Goal: Task Accomplishment & Management: Use online tool/utility

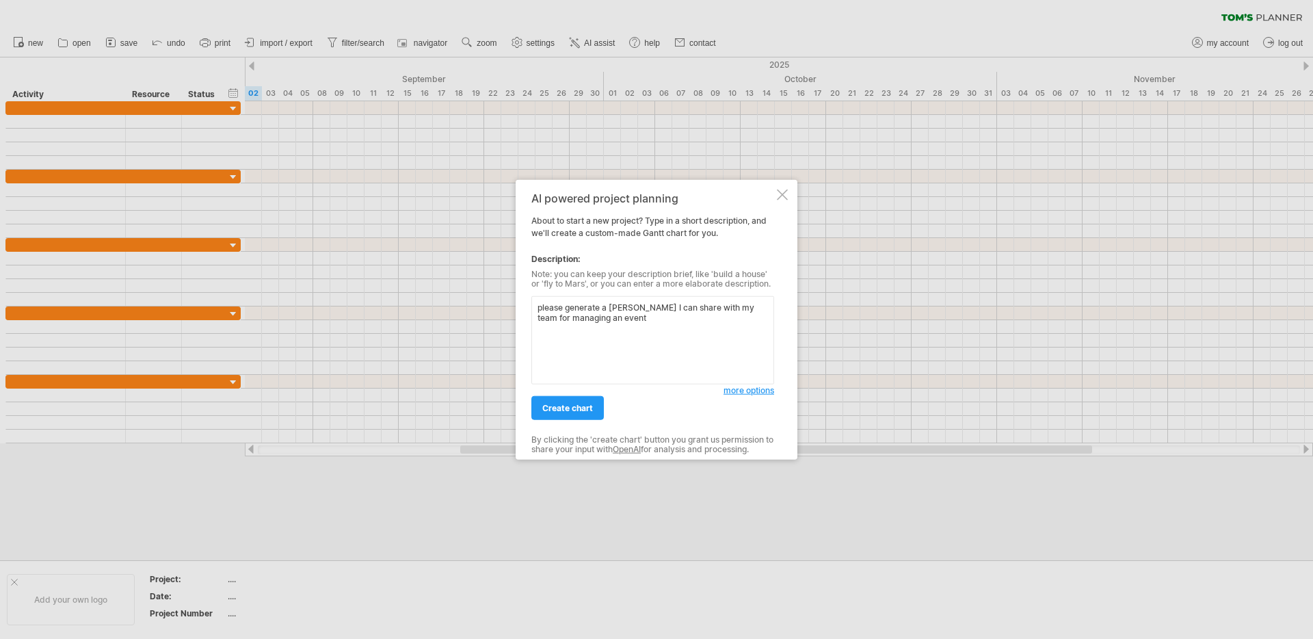
drag, startPoint x: 592, startPoint y: 320, endPoint x: 574, endPoint y: 319, distance: 18.5
click at [574, 319] on textarea "please generate a [PERSON_NAME] I can share with my team for managing an event" at bounding box center [652, 340] width 243 height 88
click at [665, 319] on textarea "please generate a [PERSON_NAME] I can share with my team for managing an event" at bounding box center [652, 340] width 243 height 88
drag, startPoint x: 751, startPoint y: 309, endPoint x: 540, endPoint y: 301, distance: 211.4
click at [540, 301] on textarea "please generate a [PERSON_NAME] I can share with my team for managing an event" at bounding box center [652, 340] width 243 height 88
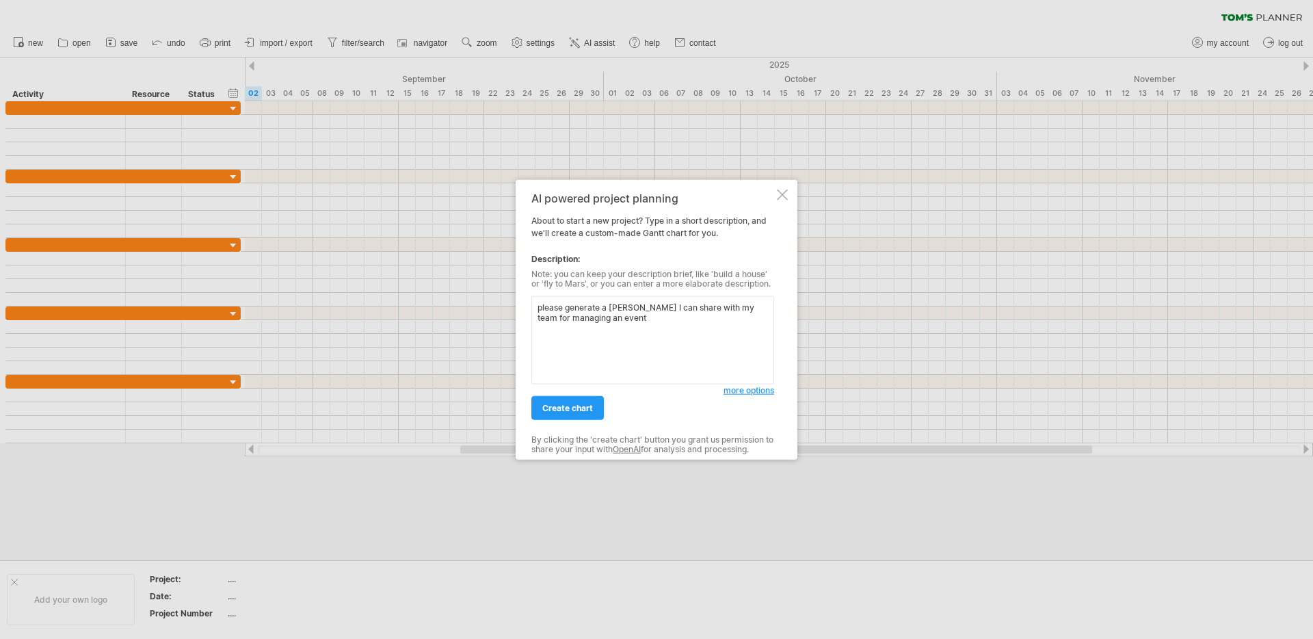
type textarea "managing an event"
drag, startPoint x: 619, startPoint y: 311, endPoint x: 529, endPoint y: 317, distance: 91.1
click at [507, 312] on div "Trying to reach [DOMAIN_NAME] Connected again... 0% clear filter new" at bounding box center [656, 319] width 1313 height 639
paste textarea "Event Details: Name: Bright Data Mini Summit Date: [DATE]–[DATE] Format: In-per…"
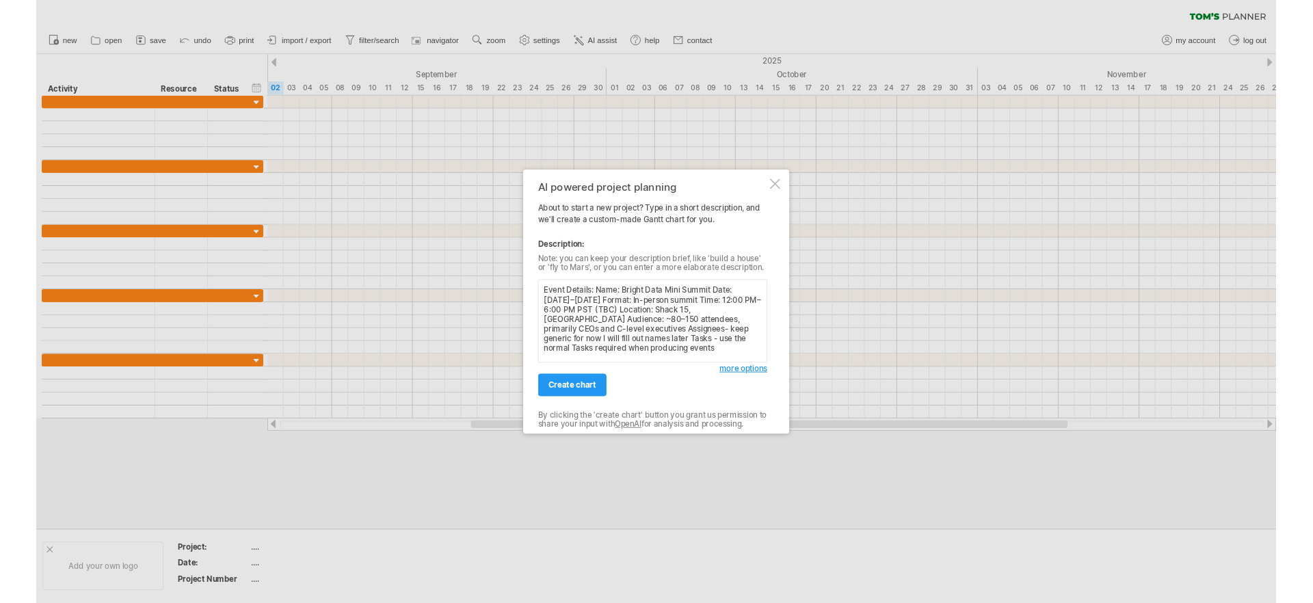
scroll to position [1, 0]
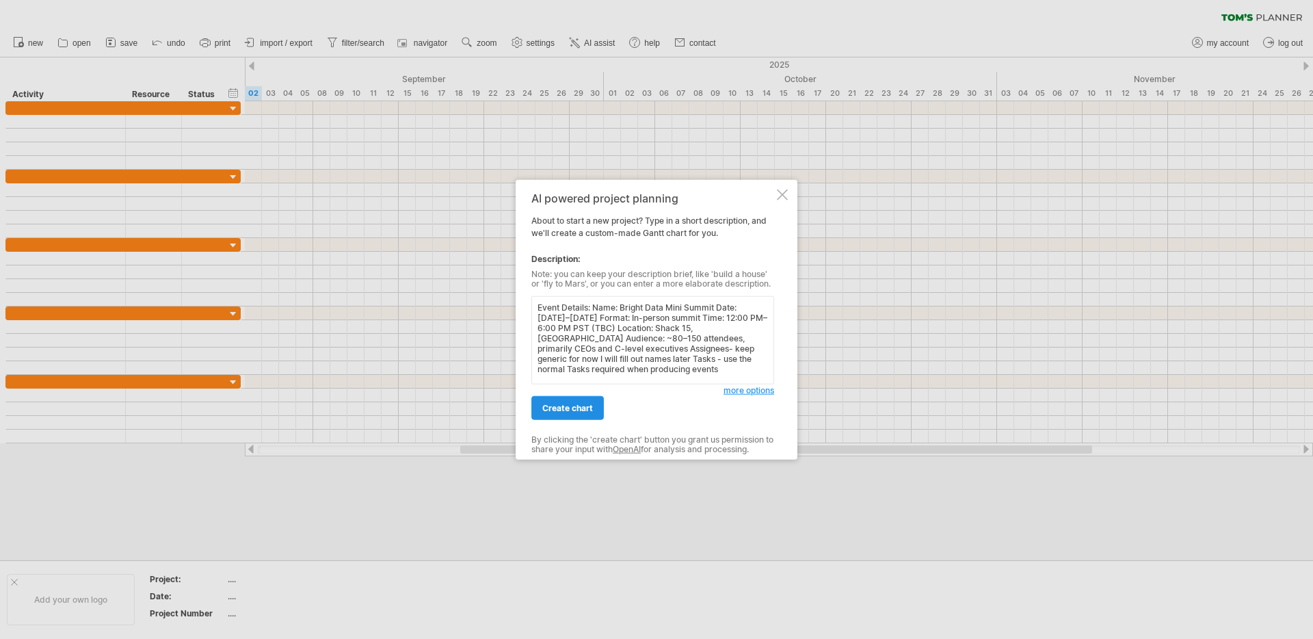
type textarea "Event Details: Name: Bright Data Mini Summit Date: [DATE]–[DATE] Format: In-per…"
click at [594, 404] on link "create chart" at bounding box center [567, 408] width 72 height 24
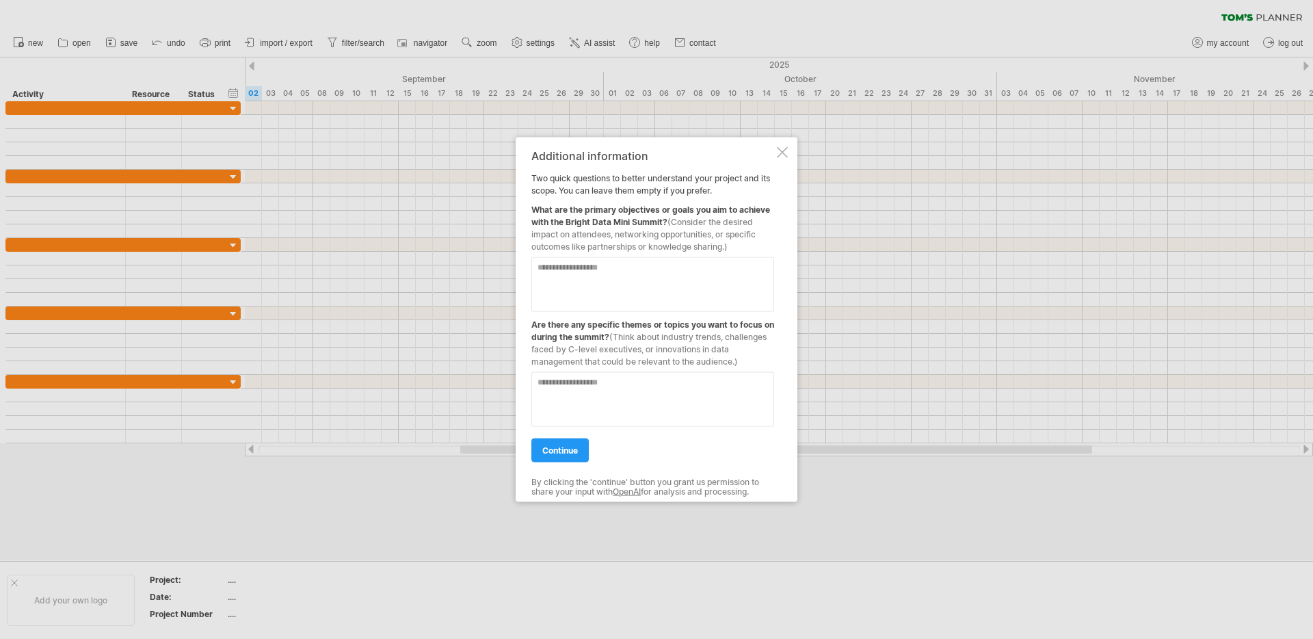
click at [604, 280] on textarea at bounding box center [652, 284] width 243 height 55
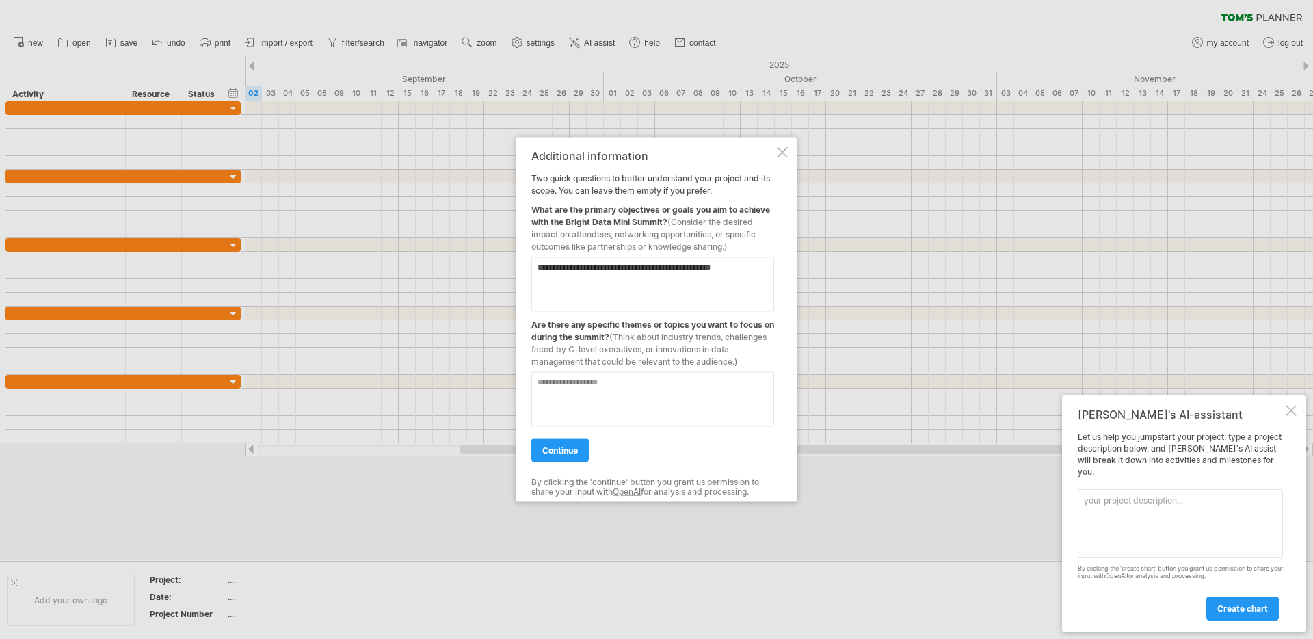
type textarea "**********"
click at [647, 399] on textarea at bounding box center [652, 399] width 243 height 55
click at [611, 399] on textarea at bounding box center [652, 399] width 243 height 55
type textarea "**********"
click at [570, 451] on span "continue" at bounding box center [560, 450] width 36 height 10
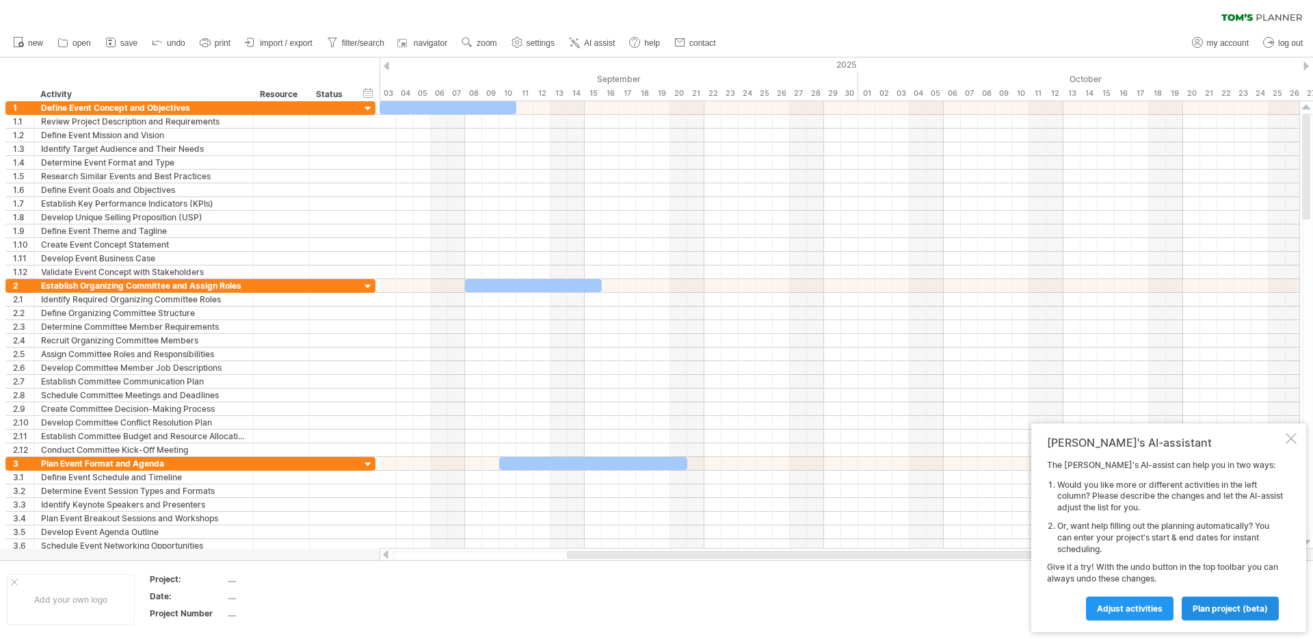
click at [1214, 611] on span "plan project (beta)" at bounding box center [1229, 608] width 75 height 10
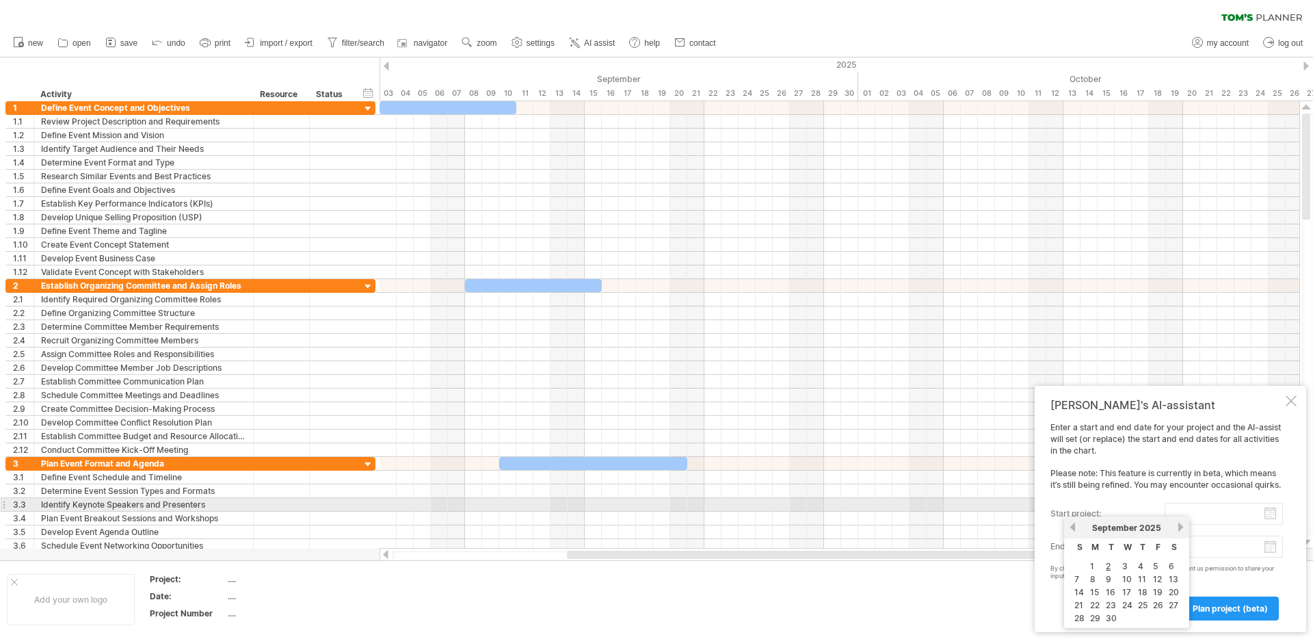
click at [1181, 510] on input "start project:" at bounding box center [1223, 514] width 118 height 22
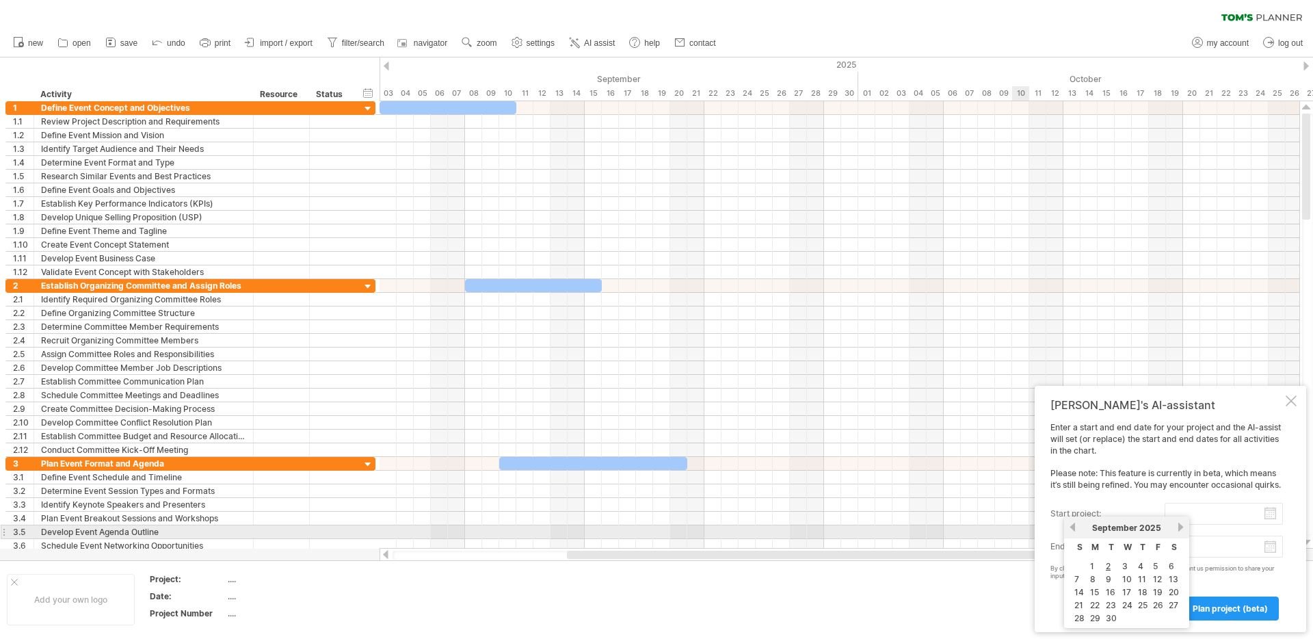
click at [1179, 528] on link "next" at bounding box center [1180, 527] width 10 height 10
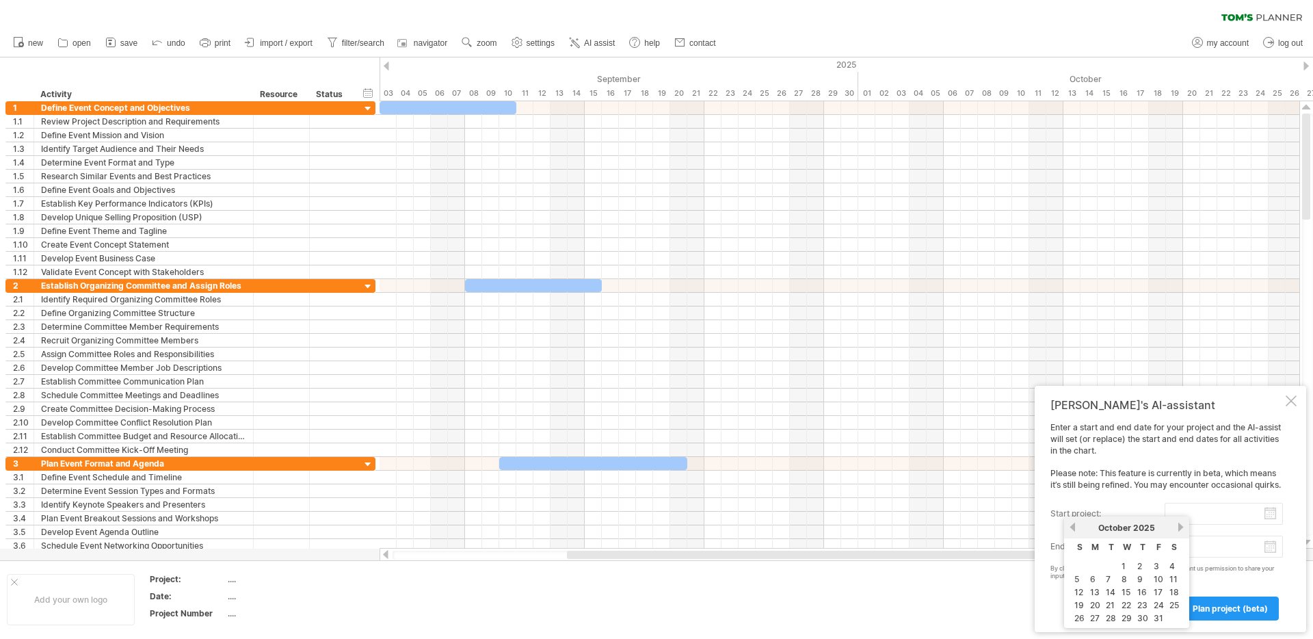
click at [1130, 617] on link "29" at bounding box center [1126, 617] width 13 height 13
type input "********"
click at [1268, 549] on body "progress(100%) Trying to reach [DOMAIN_NAME] Connected again... 0% clear filter…" at bounding box center [656, 320] width 1313 height 641
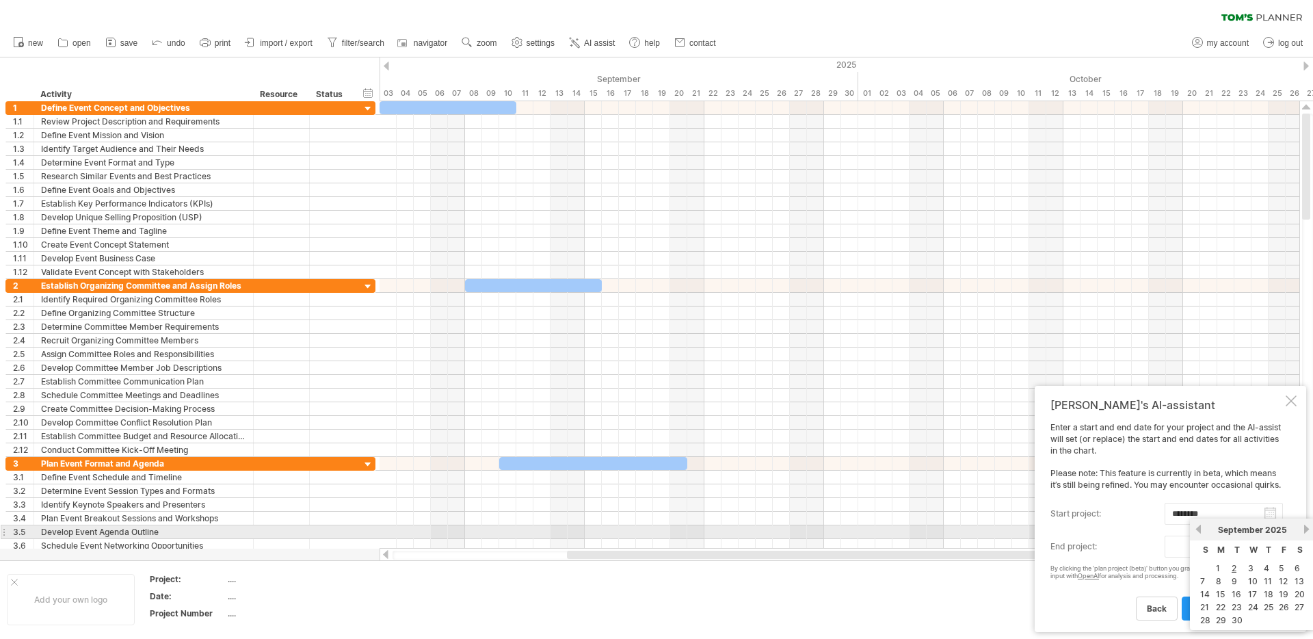
click at [1308, 531] on link "next" at bounding box center [1306, 529] width 10 height 10
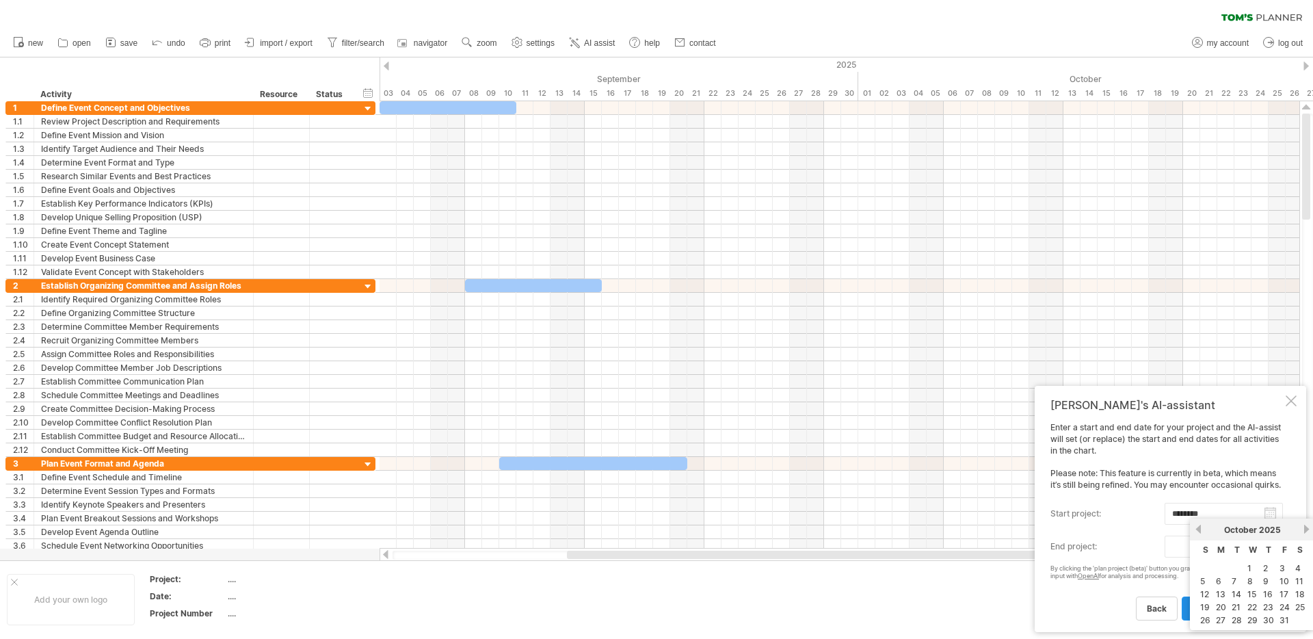
click at [1263, 617] on link "30" at bounding box center [1268, 619] width 14 height 13
type input "********"
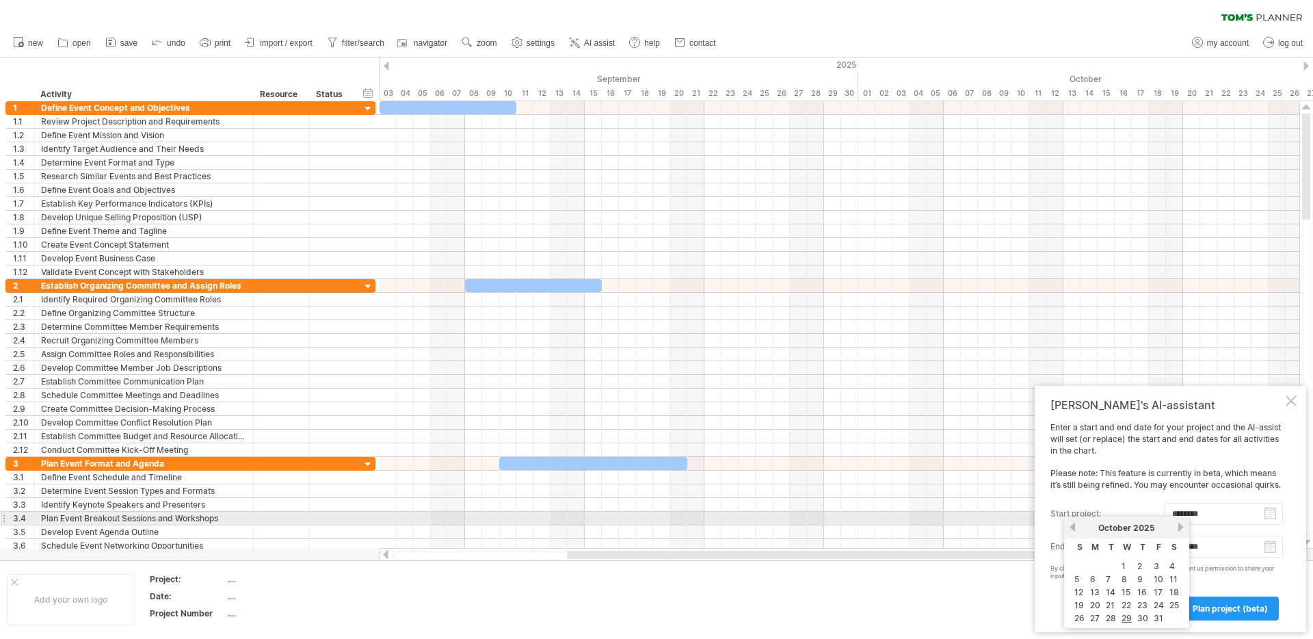
click at [1270, 514] on input "********" at bounding box center [1223, 514] width 118 height 22
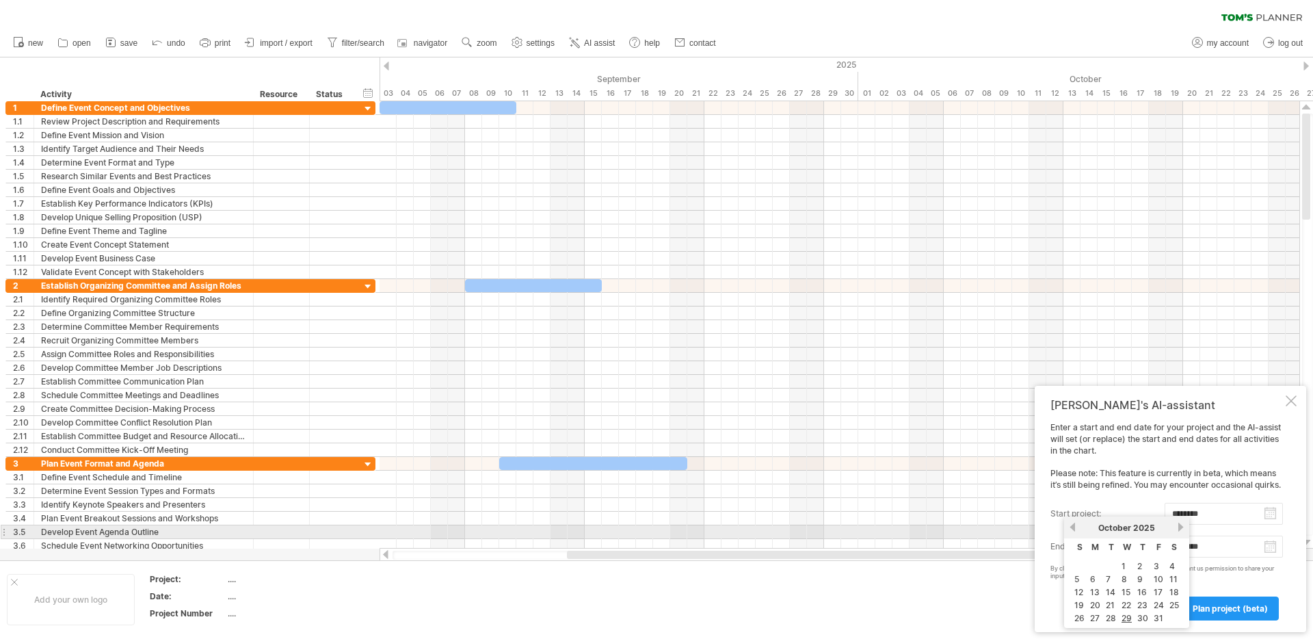
click at [1075, 526] on link "previous" at bounding box center [1072, 527] width 10 height 10
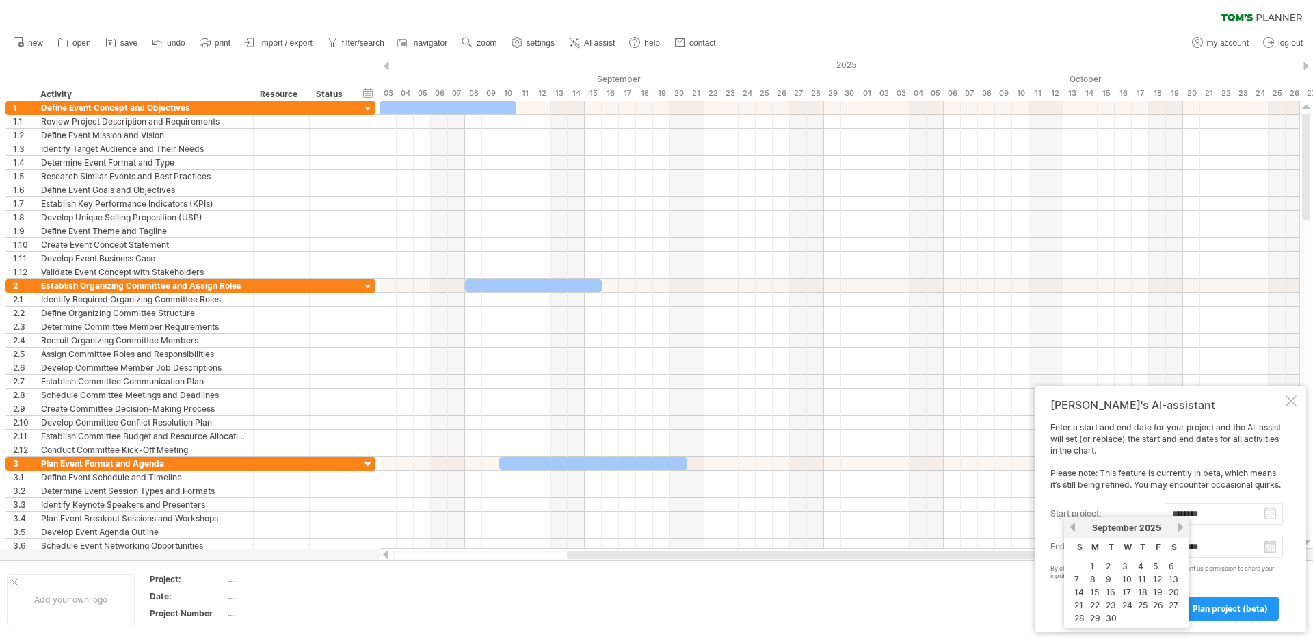
click at [1112, 566] on td "2" at bounding box center [1111, 566] width 15 height 12
type input "********"
click at [1228, 615] on link "plan project (beta)" at bounding box center [1229, 608] width 97 height 24
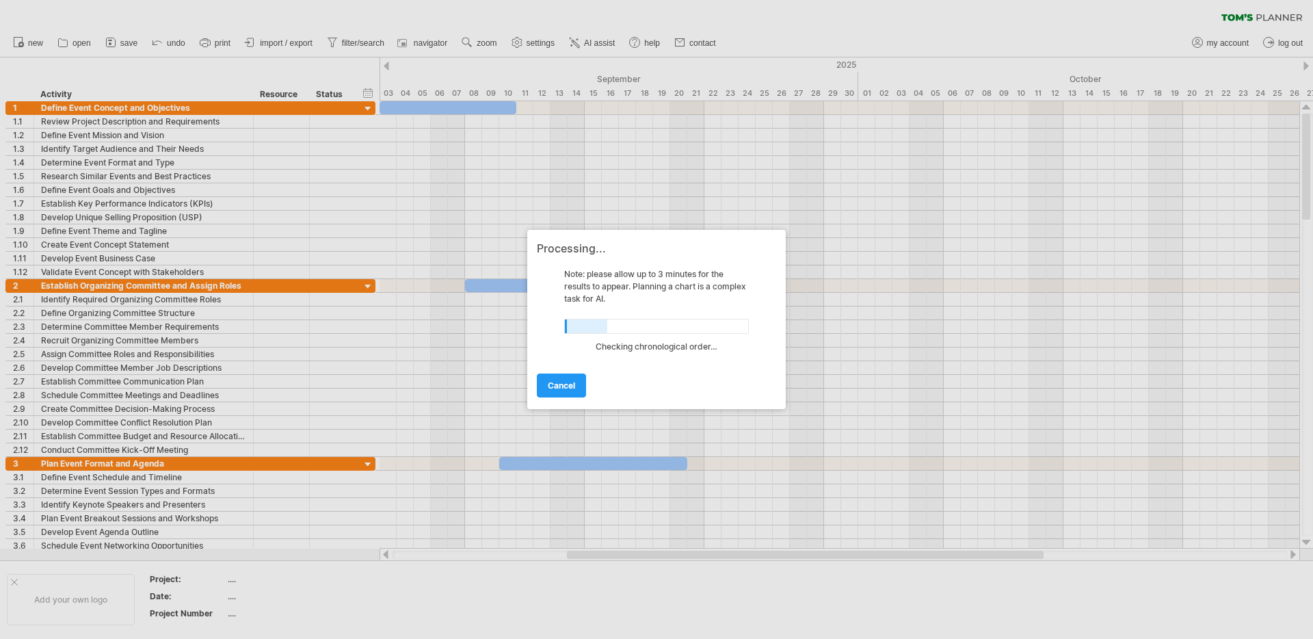
drag, startPoint x: 164, startPoint y: 67, endPoint x: 180, endPoint y: 62, distance: 16.6
click at [164, 67] on div at bounding box center [656, 319] width 1313 height 639
click at [280, 46] on div at bounding box center [656, 319] width 1313 height 639
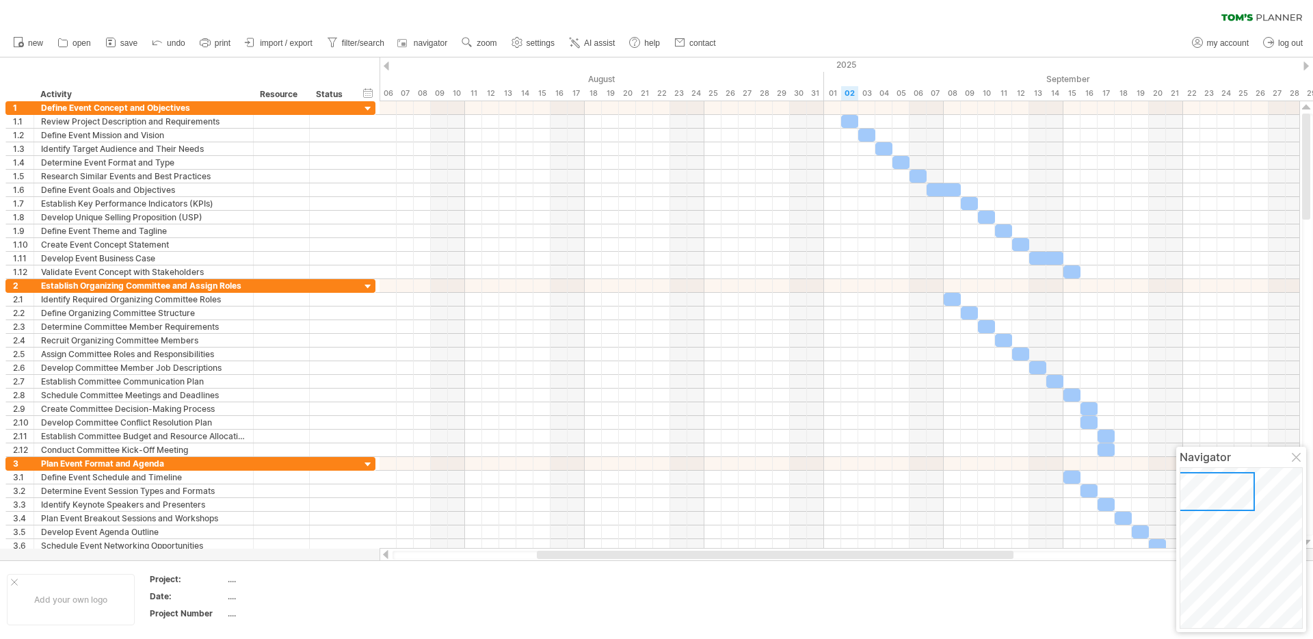
click at [293, 43] on span "import / export" at bounding box center [286, 43] width 53 height 10
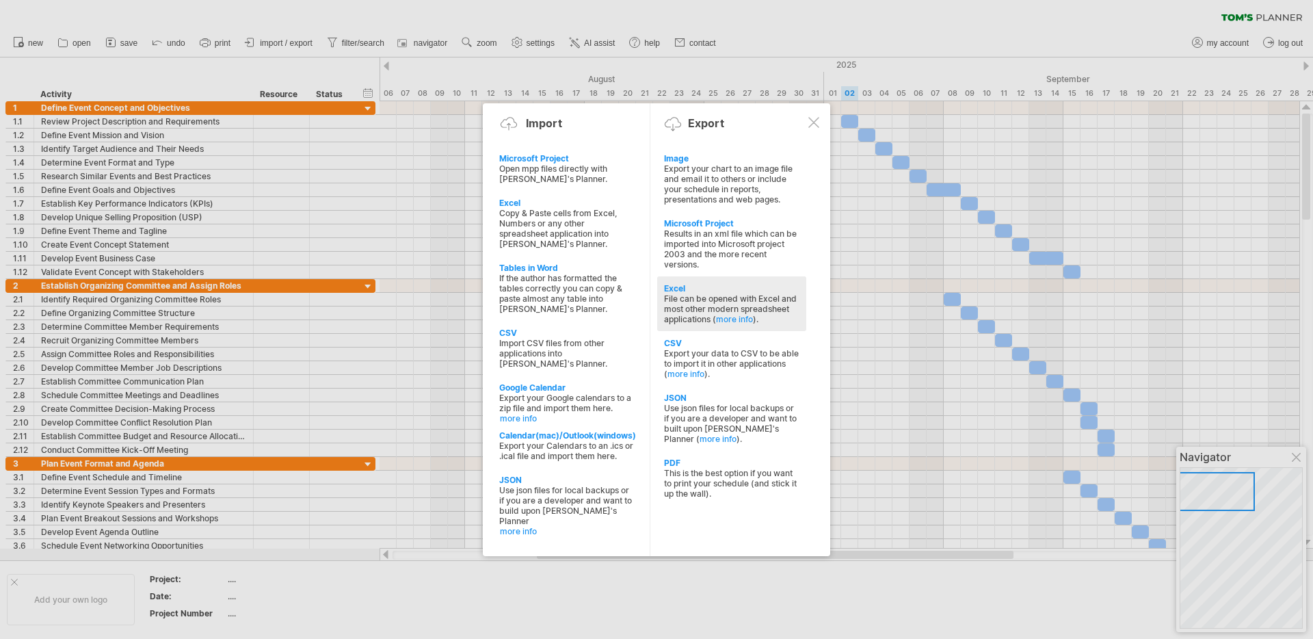
click at [775, 306] on div "File can be opened with Excel and most other modern spreadsheet applications ( …" at bounding box center [731, 308] width 135 height 31
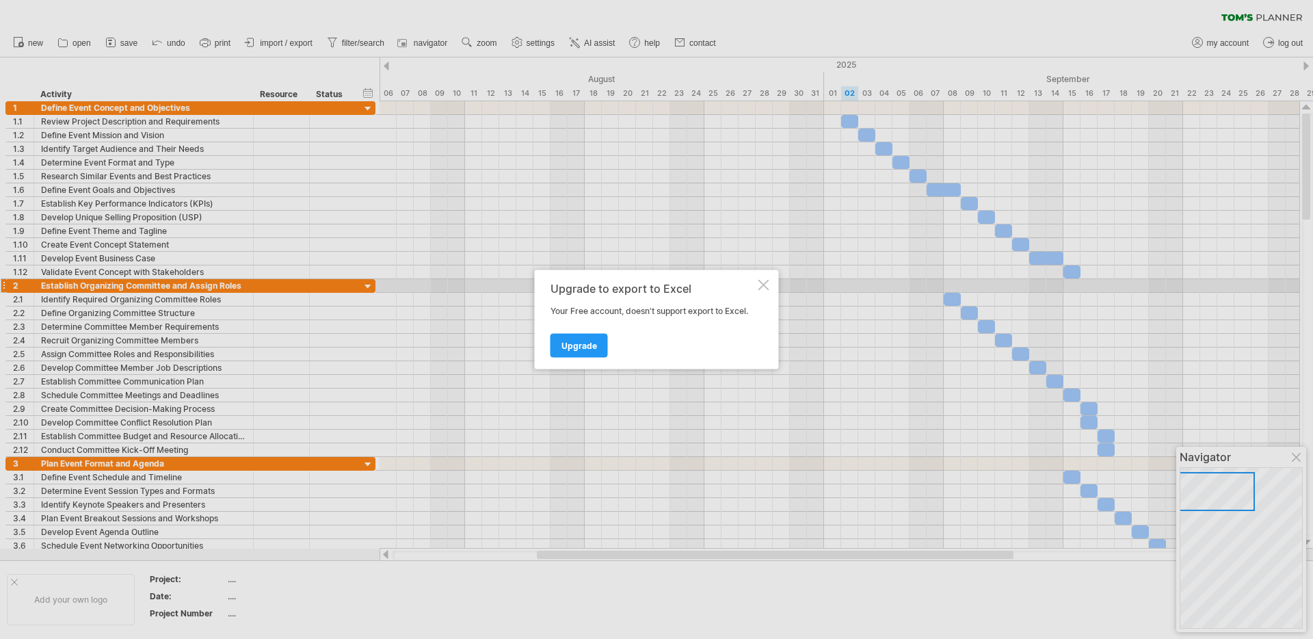
click at [768, 291] on div "Upgrade to export to Excel Your Free account, doesn't support export to Excel. …" at bounding box center [657, 319] width 244 height 99
click at [765, 287] on div at bounding box center [763, 285] width 11 height 11
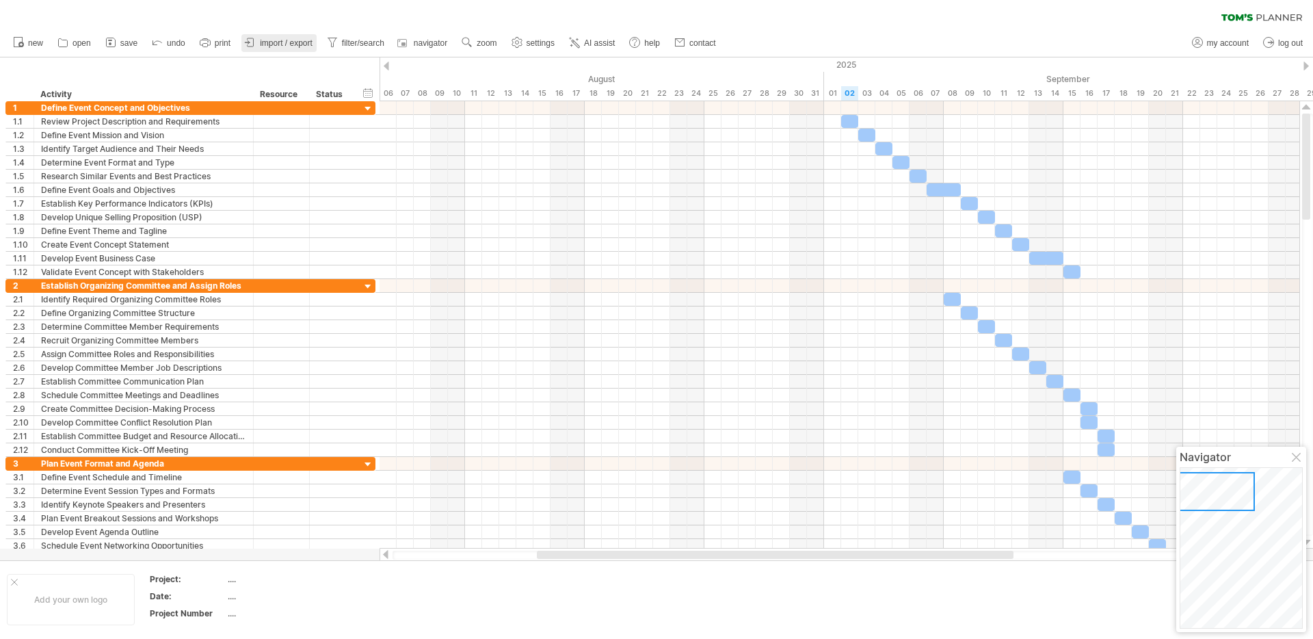
click at [311, 45] on span "import / export" at bounding box center [286, 43] width 53 height 10
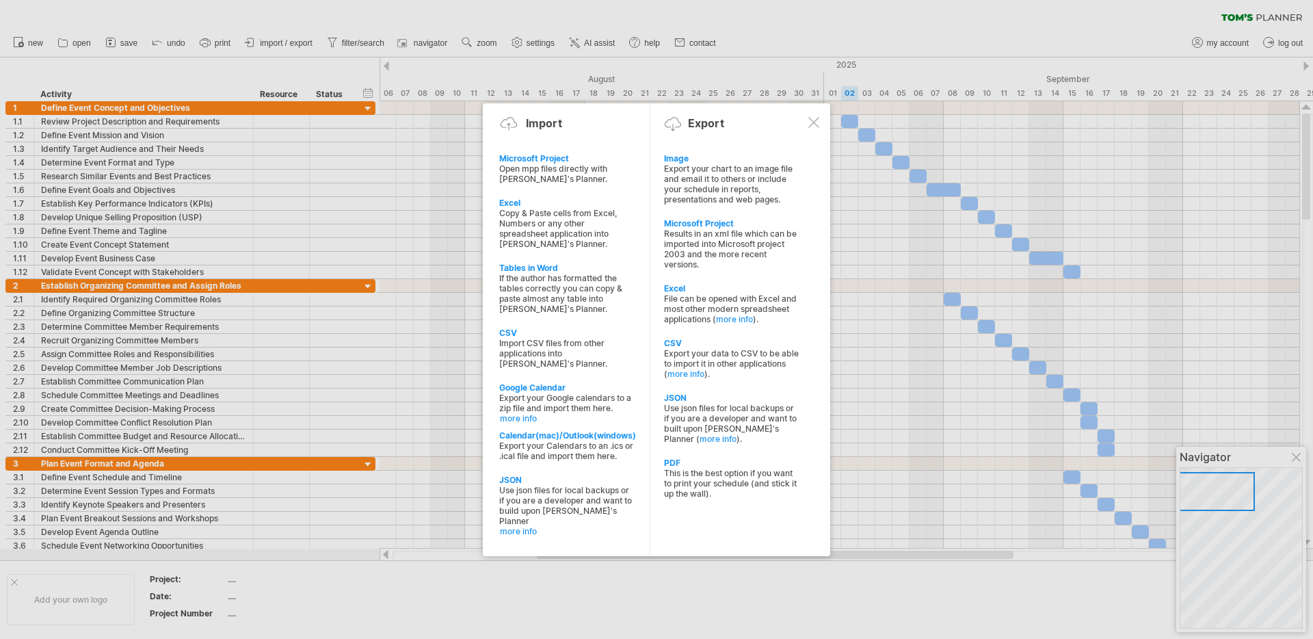
click at [730, 245] on div "Results in an xml file which can be imported into Microsoft project 2003 and th…" at bounding box center [731, 248] width 135 height 41
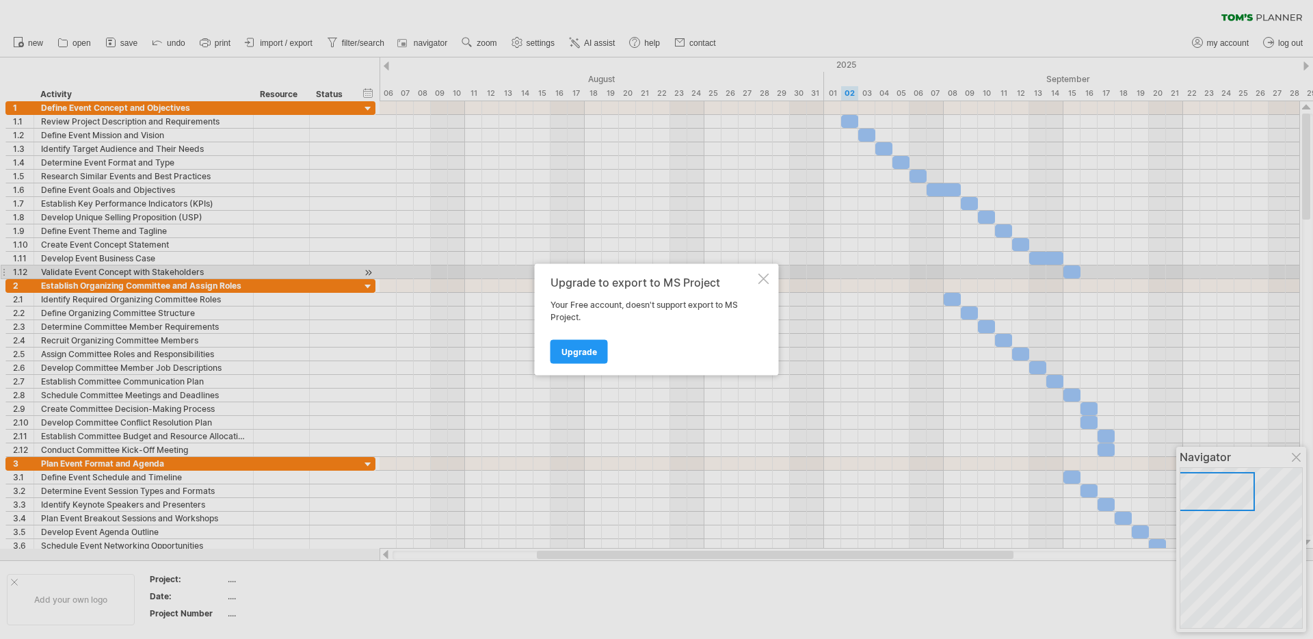
click at [764, 279] on div at bounding box center [763, 278] width 11 height 11
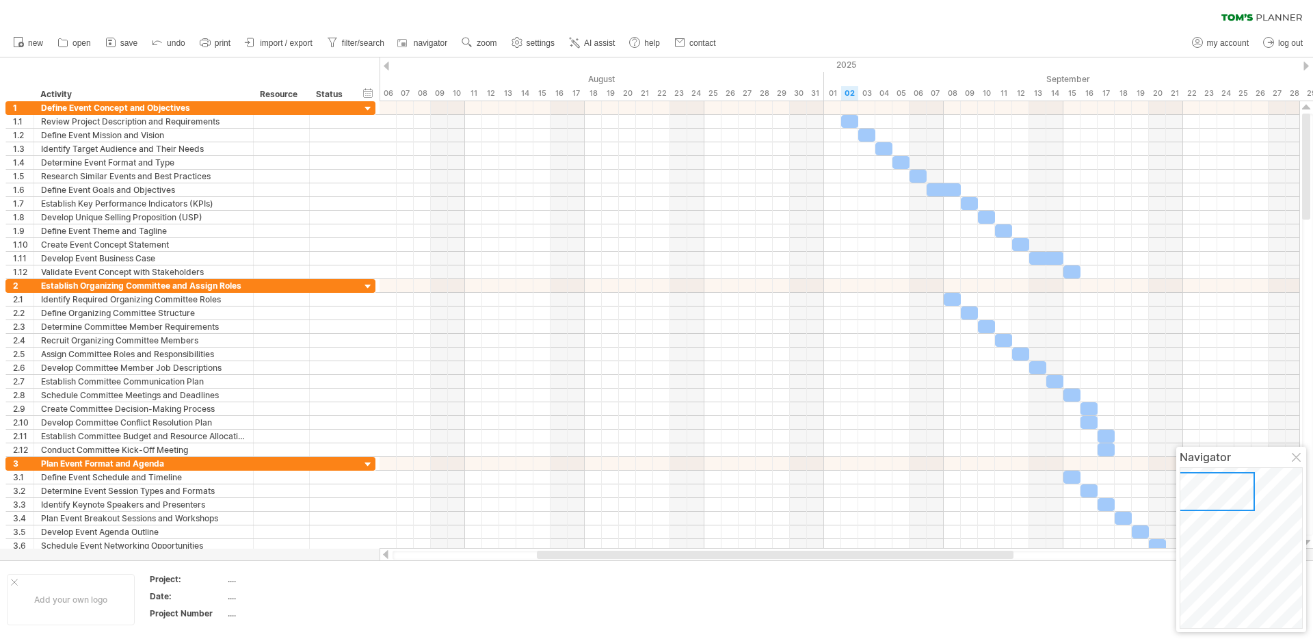
click at [284, 44] on span "import / export" at bounding box center [286, 43] width 53 height 10
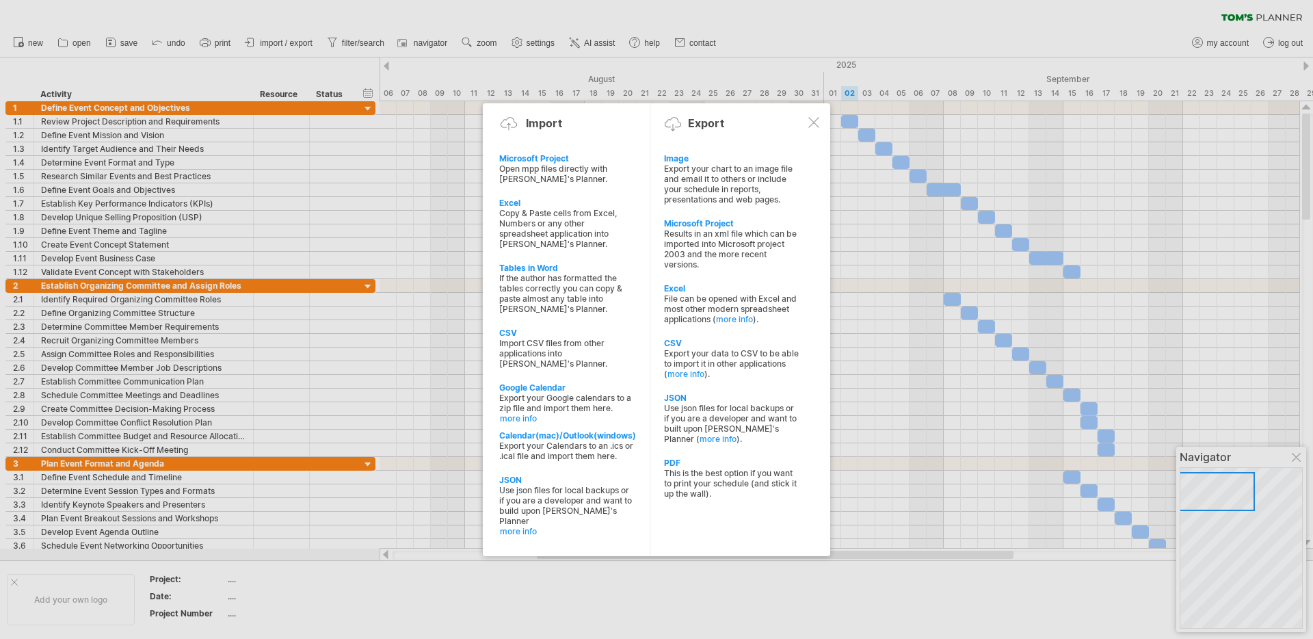
click at [1297, 454] on div at bounding box center [656, 319] width 1313 height 639
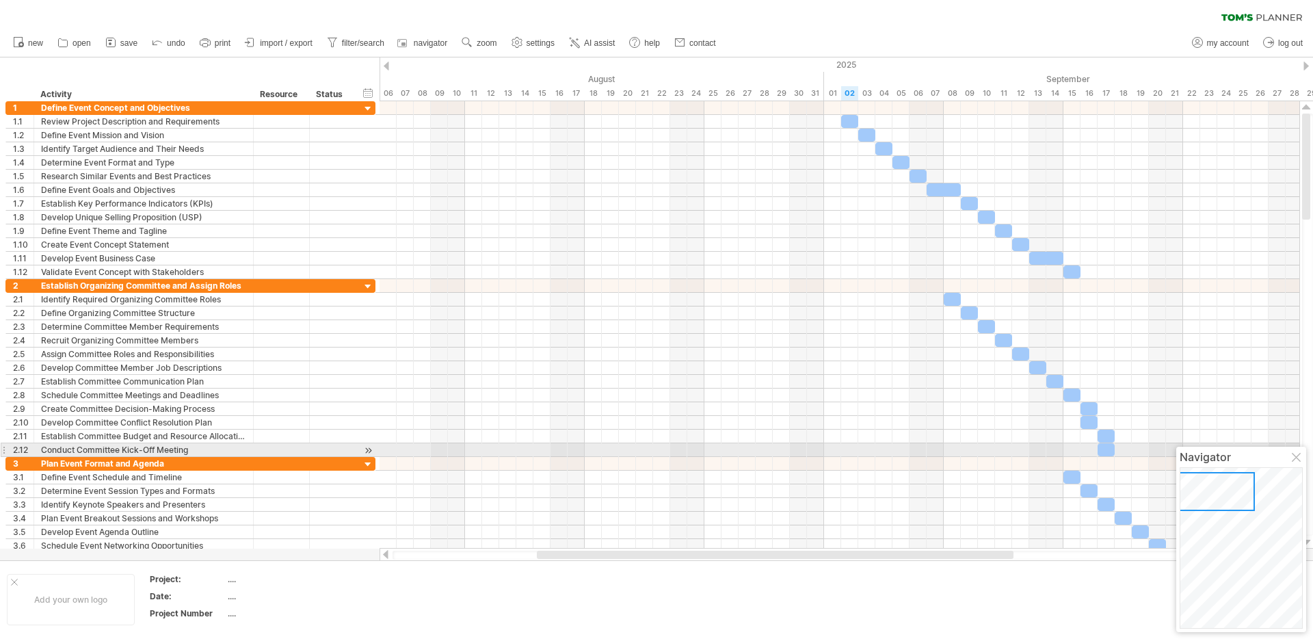
click at [1296, 456] on div at bounding box center [1297, 458] width 11 height 11
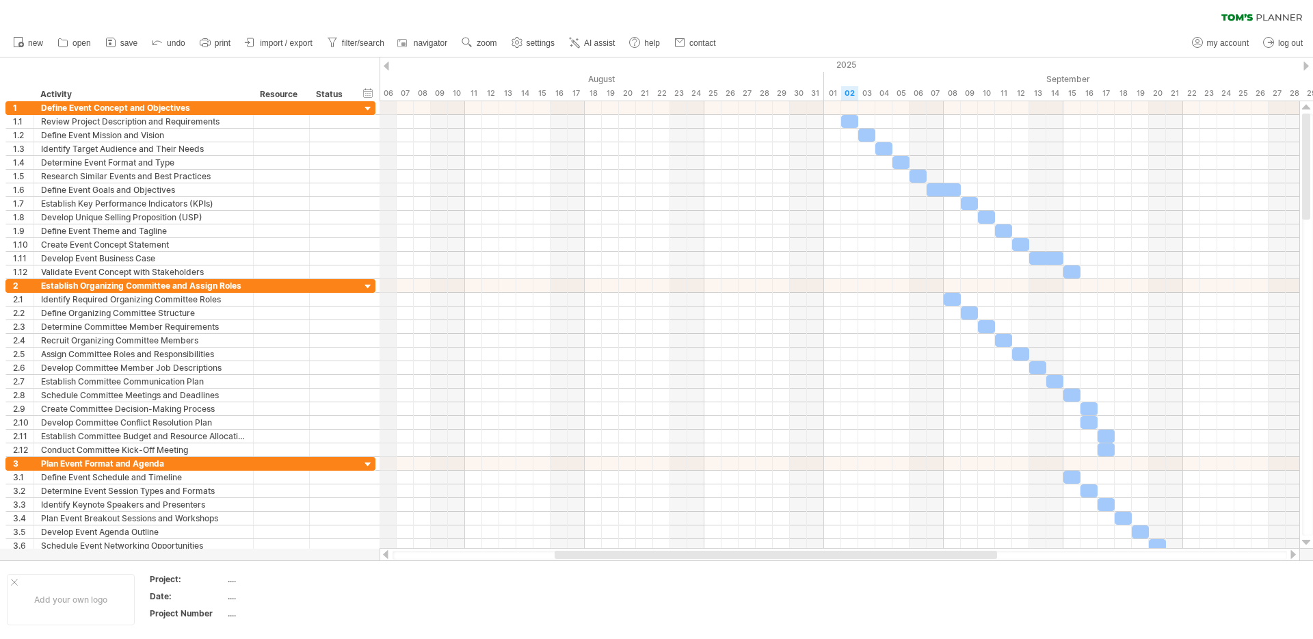
click at [390, 65] on div "2025" at bounding box center [986, 64] width 3846 height 14
click at [387, 64] on div at bounding box center [386, 66] width 5 height 9
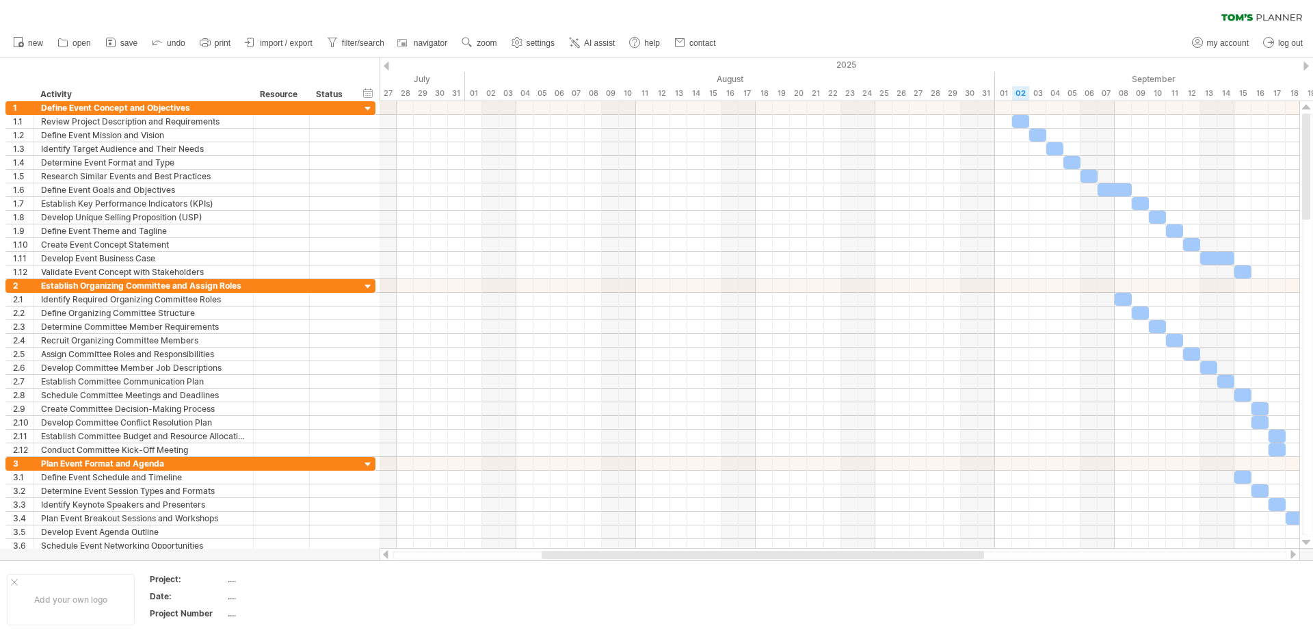
click at [1306, 66] on div at bounding box center [1305, 66] width 5 height 9
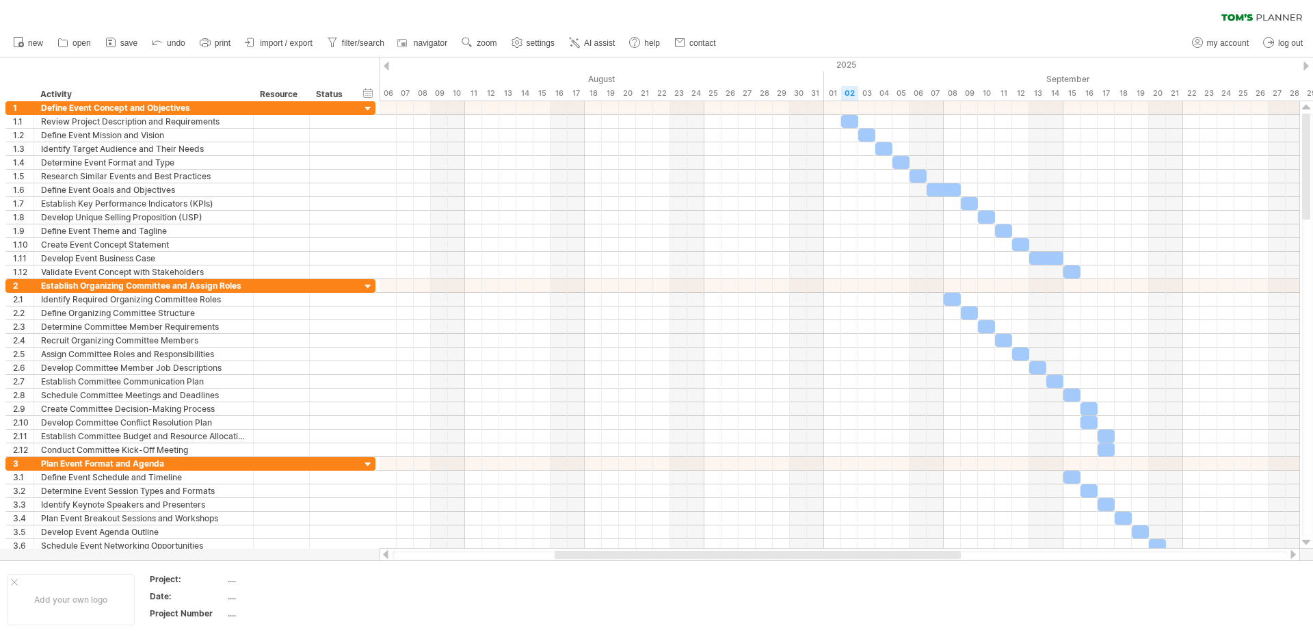
click at [1306, 66] on div at bounding box center [1305, 66] width 5 height 9
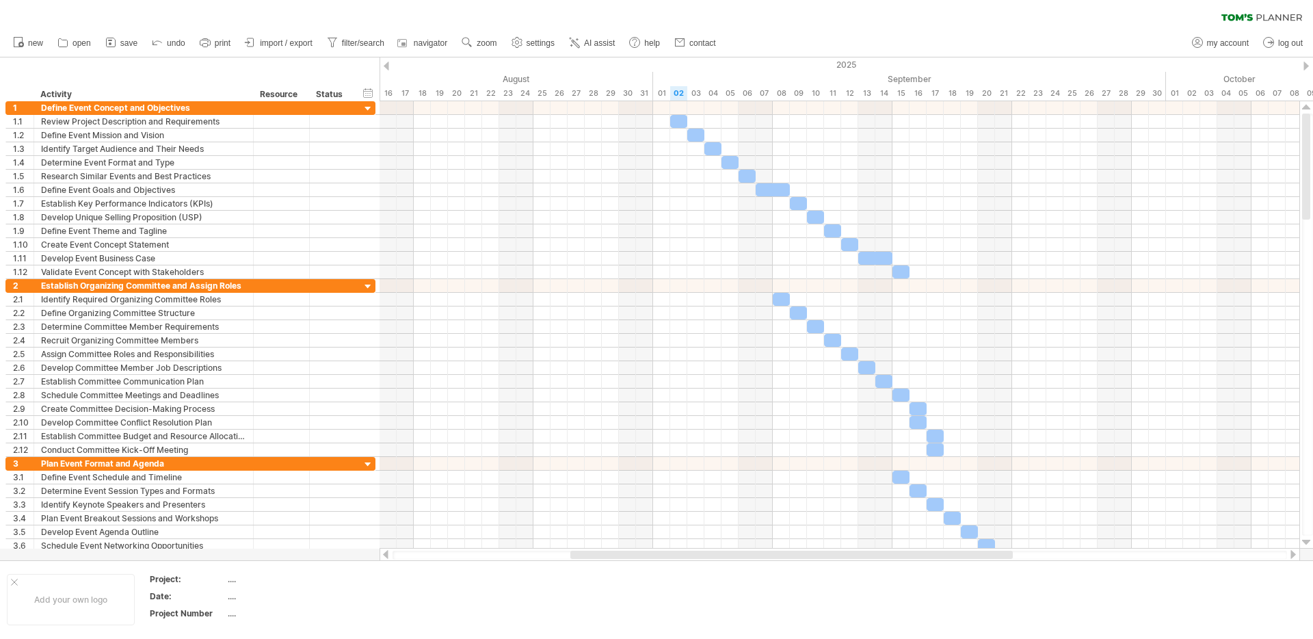
click at [1305, 66] on div at bounding box center [1305, 66] width 5 height 9
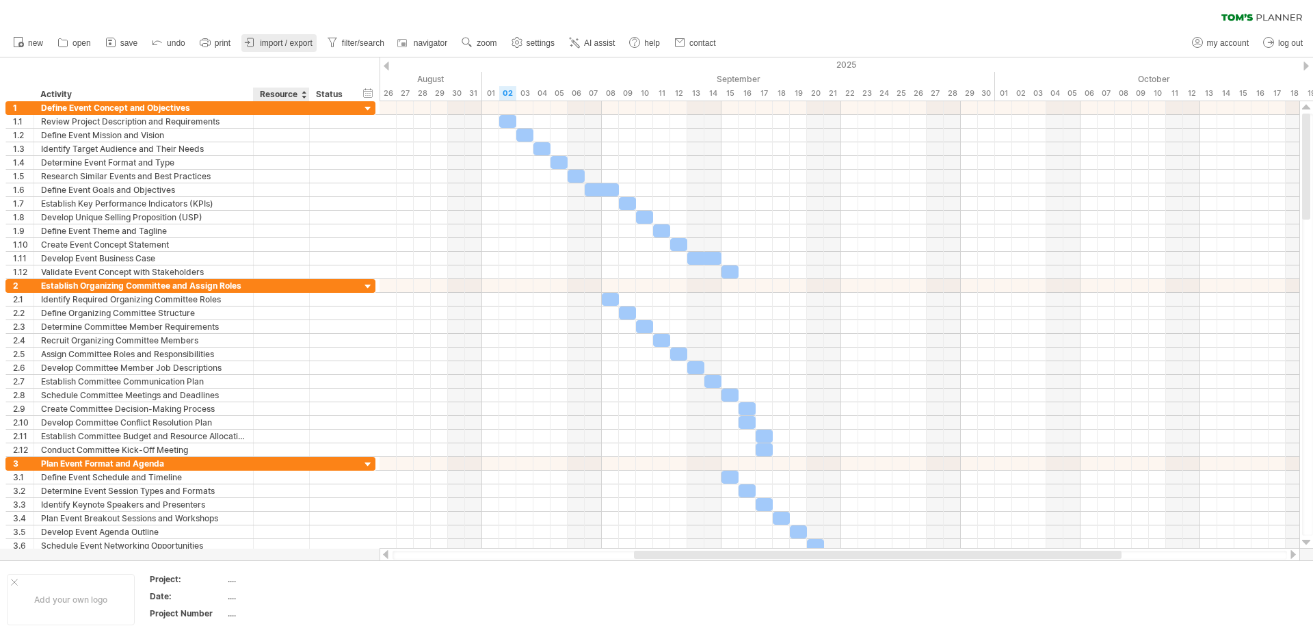
click at [275, 50] on link "import / export" at bounding box center [278, 43] width 75 height 18
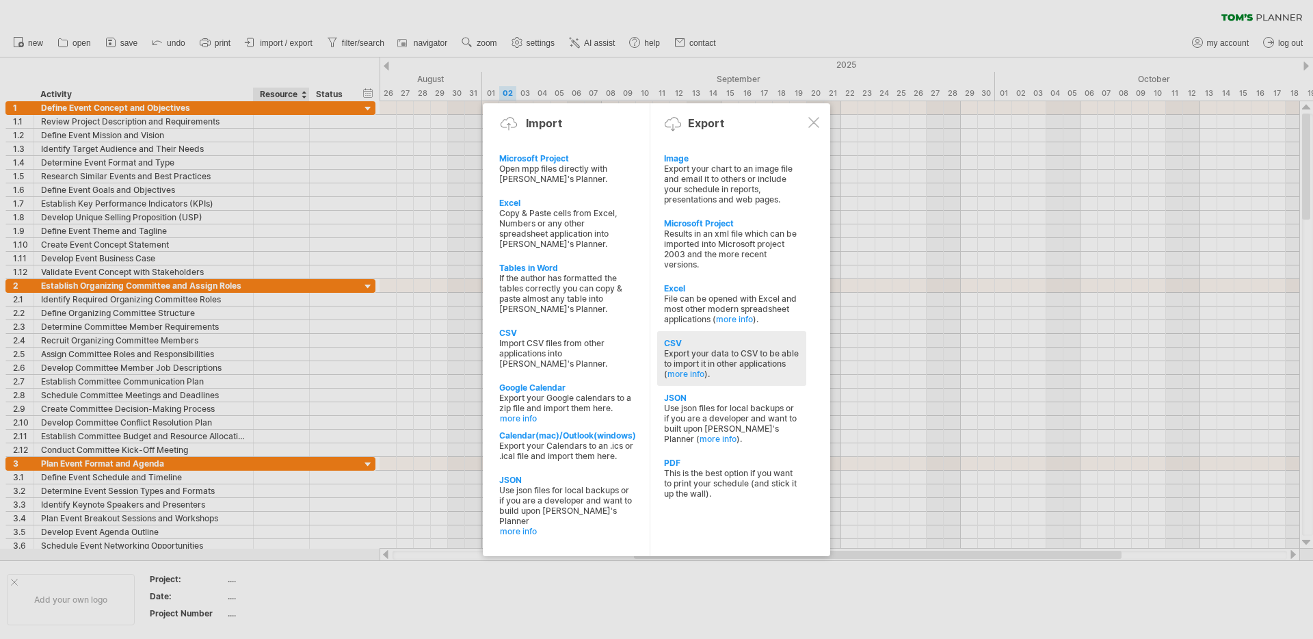
click at [680, 363] on div "Export your data to CSV to be able to import it in other applications ( more in…" at bounding box center [731, 363] width 135 height 31
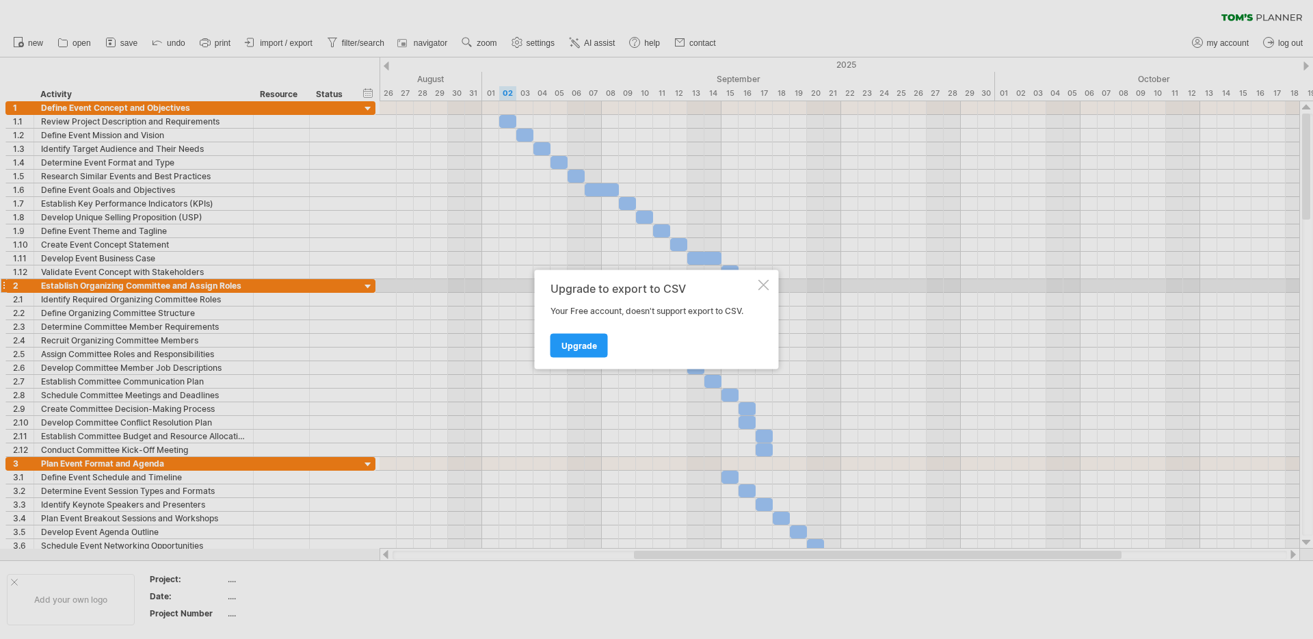
click at [764, 284] on div at bounding box center [763, 285] width 11 height 11
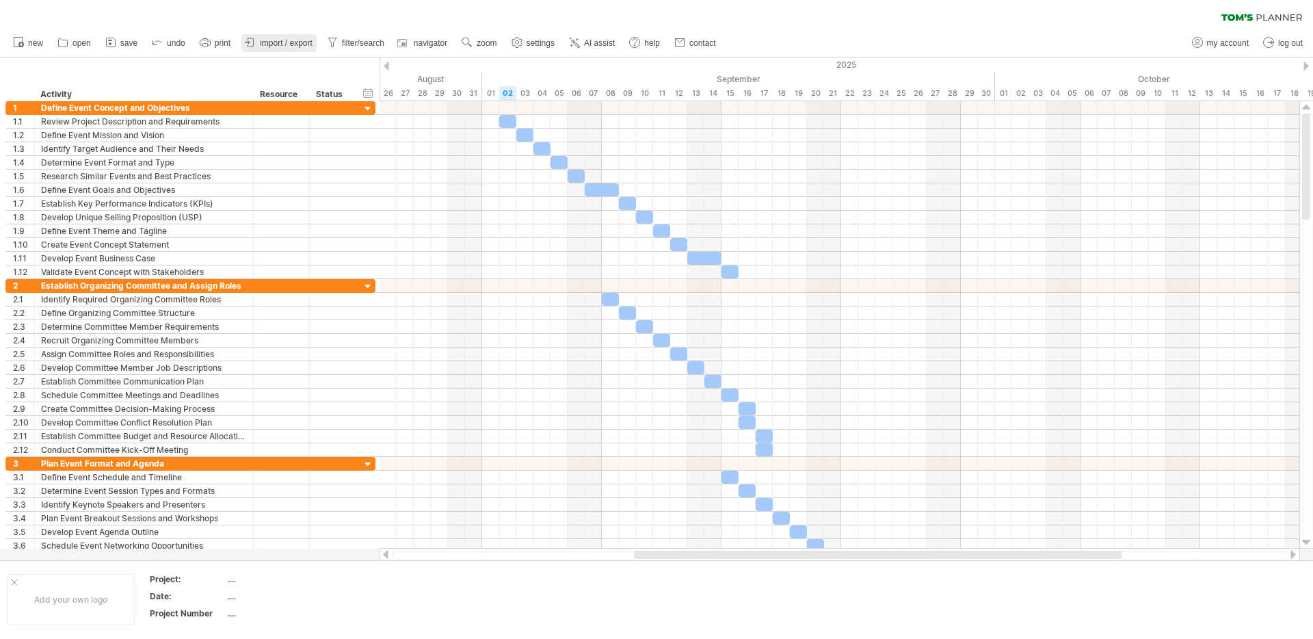
click at [275, 46] on span "import / export" at bounding box center [286, 43] width 53 height 10
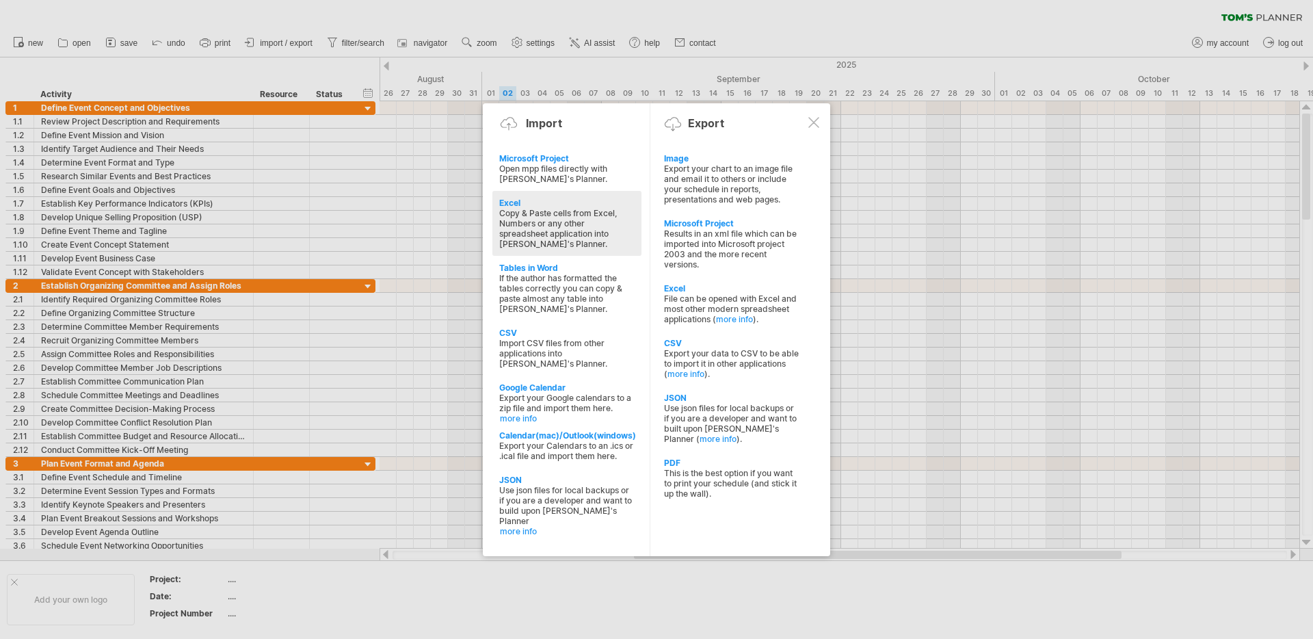
click at [577, 217] on div "Copy & Paste cells from Excel, Numbers or any other spreadsheet application int…" at bounding box center [566, 228] width 135 height 41
type textarea "**********"
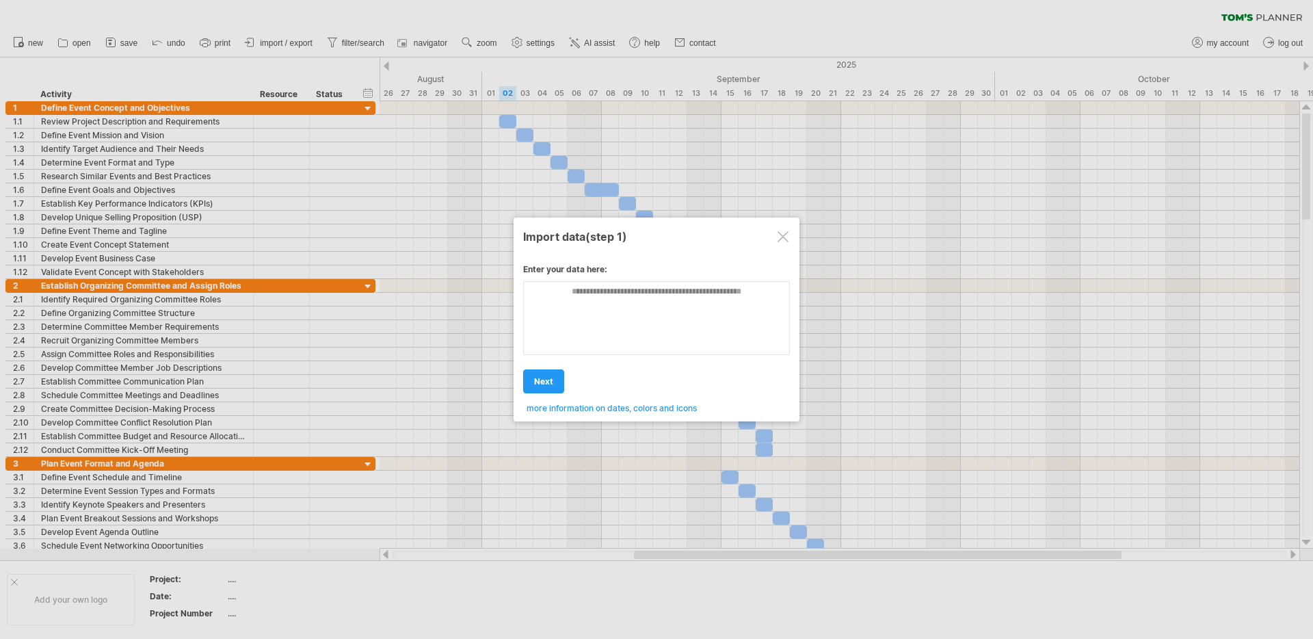
click at [781, 233] on div at bounding box center [782, 236] width 11 height 11
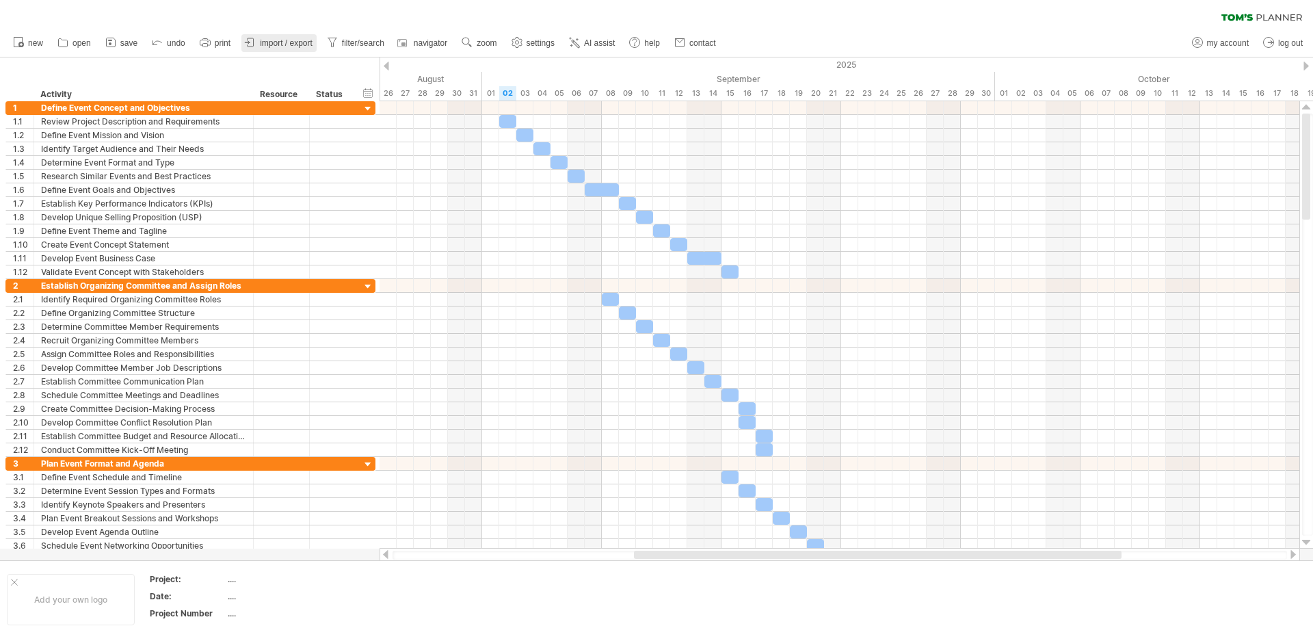
click at [310, 40] on span "import / export" at bounding box center [286, 43] width 53 height 10
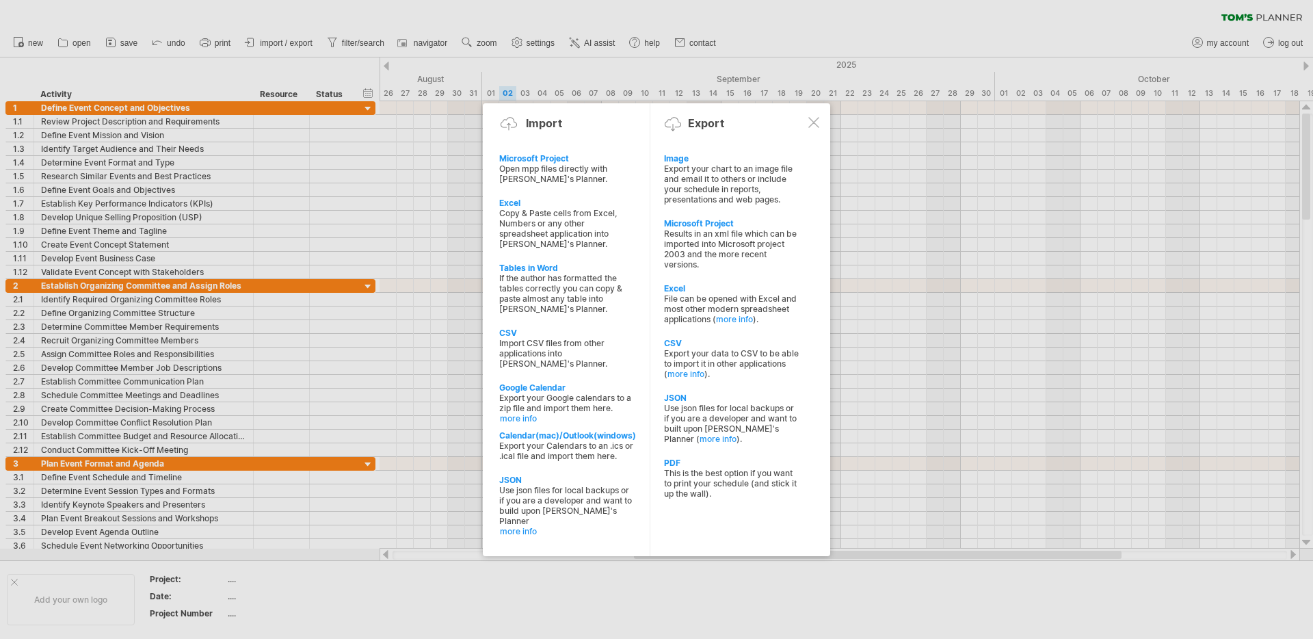
click at [718, 483] on div "This is the best option if you want to print your schedule (and stick it up the…" at bounding box center [731, 483] width 135 height 31
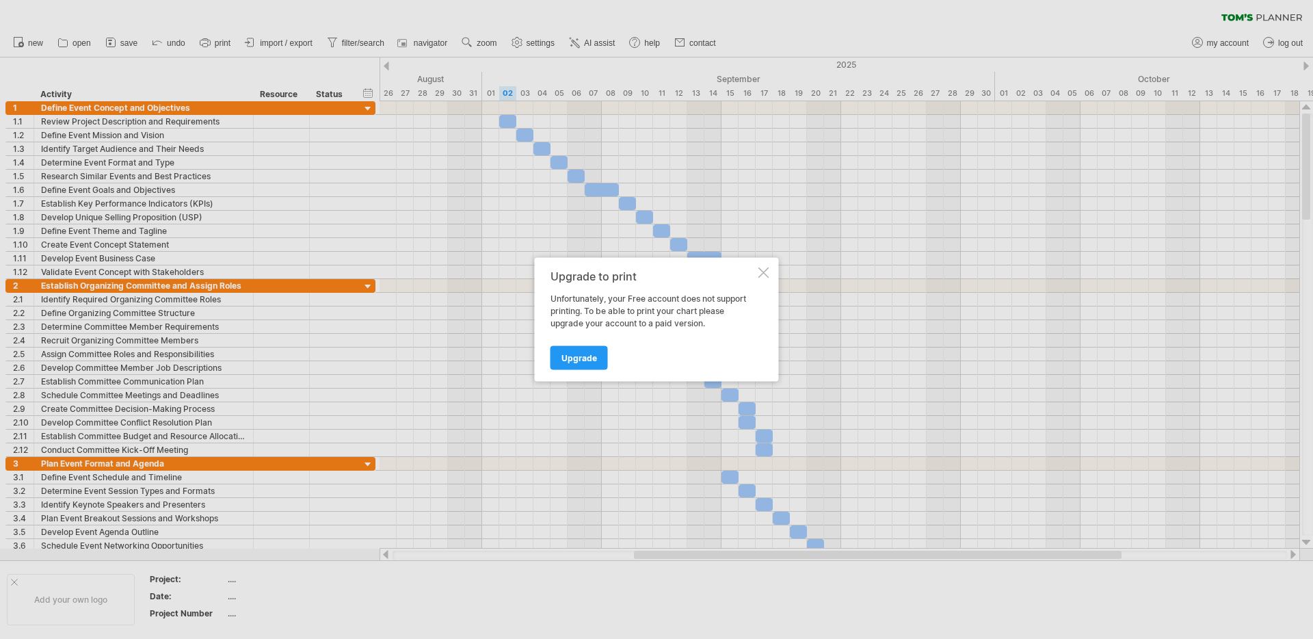
click at [764, 273] on div at bounding box center [763, 272] width 11 height 11
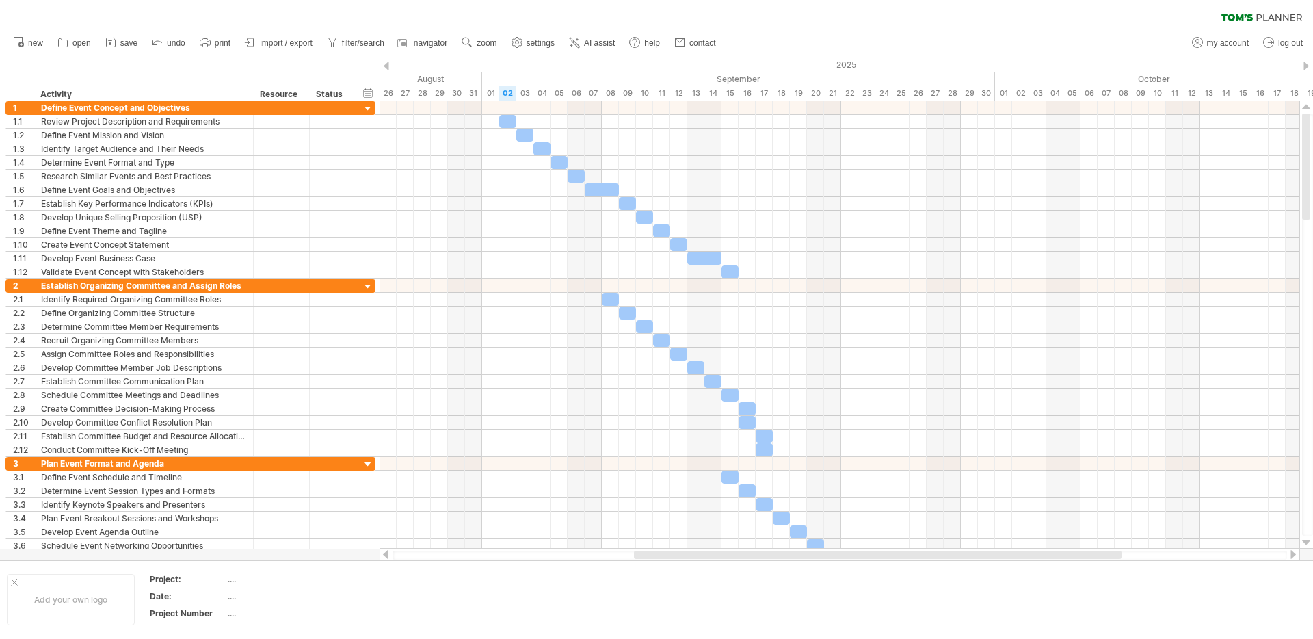
click at [284, 45] on span "import / export" at bounding box center [286, 43] width 53 height 10
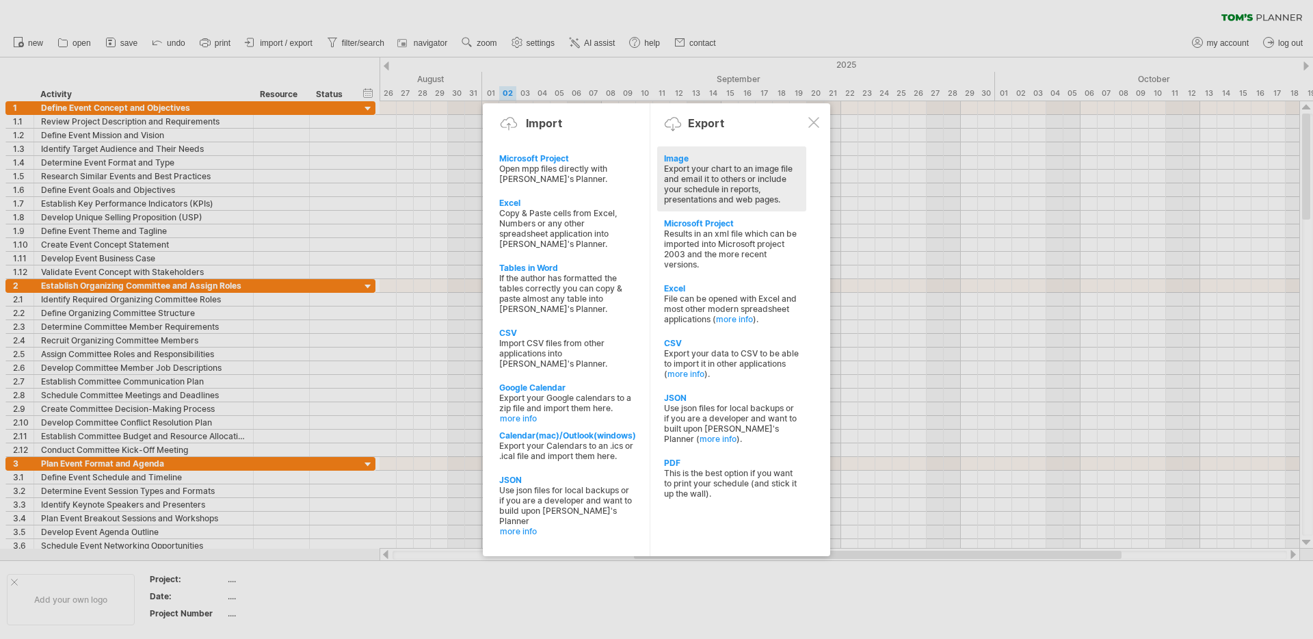
click at [697, 168] on div "Export your chart to an image file and email it to others or include your sched…" at bounding box center [731, 183] width 135 height 41
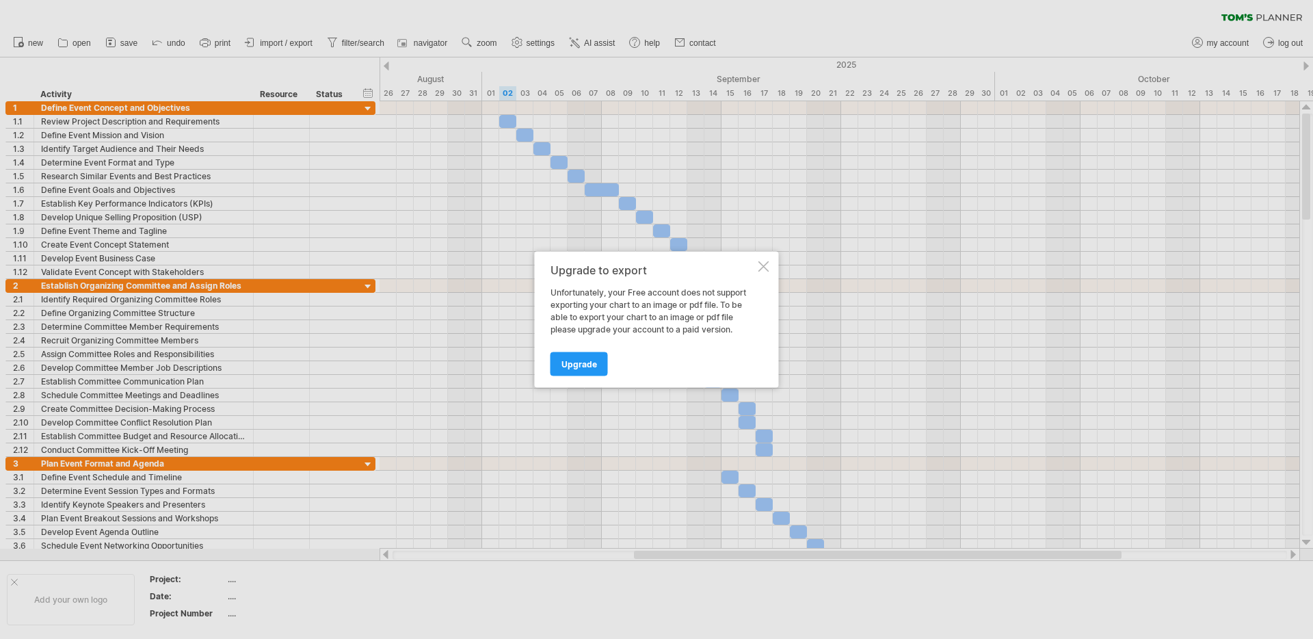
click at [764, 267] on div at bounding box center [763, 266] width 11 height 11
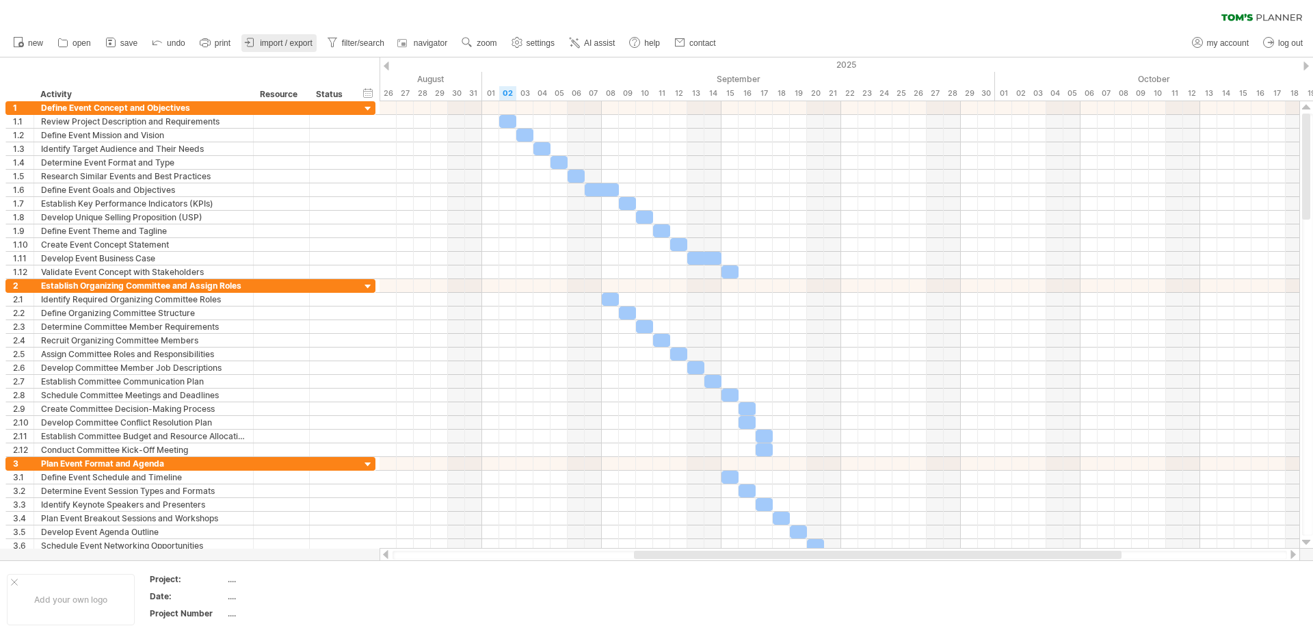
click at [310, 43] on span "import / export" at bounding box center [286, 43] width 53 height 10
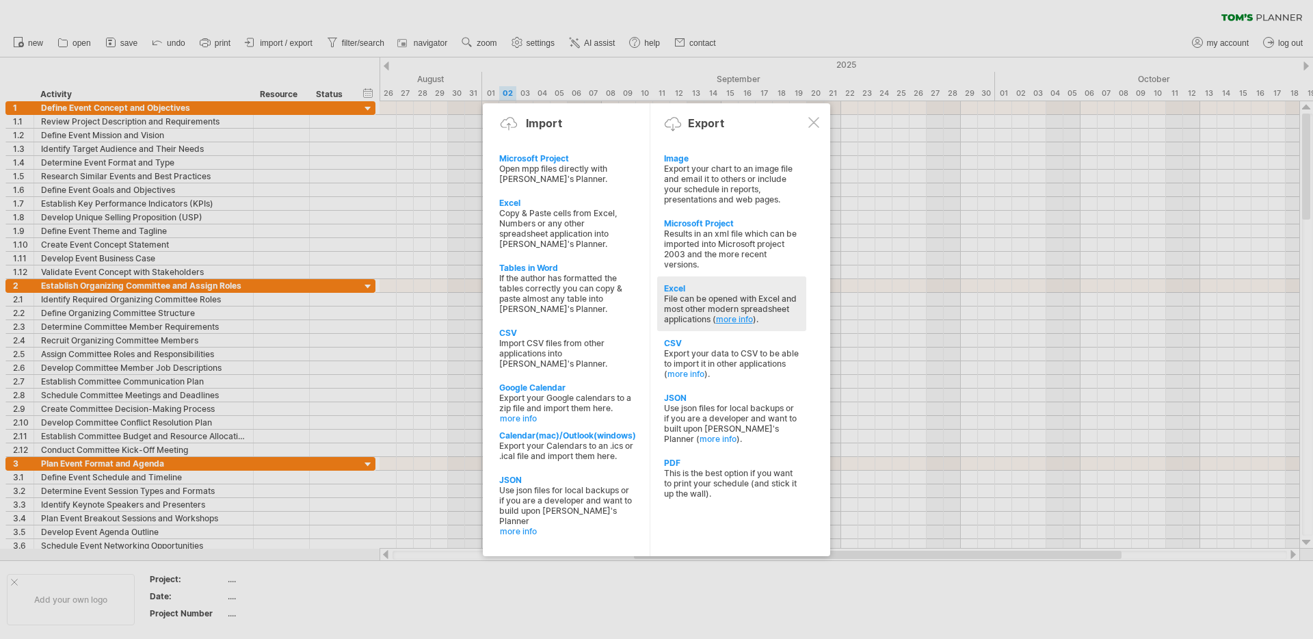
click at [736, 319] on link "more info" at bounding box center [734, 319] width 37 height 10
click at [677, 292] on div "Excel" at bounding box center [731, 288] width 135 height 10
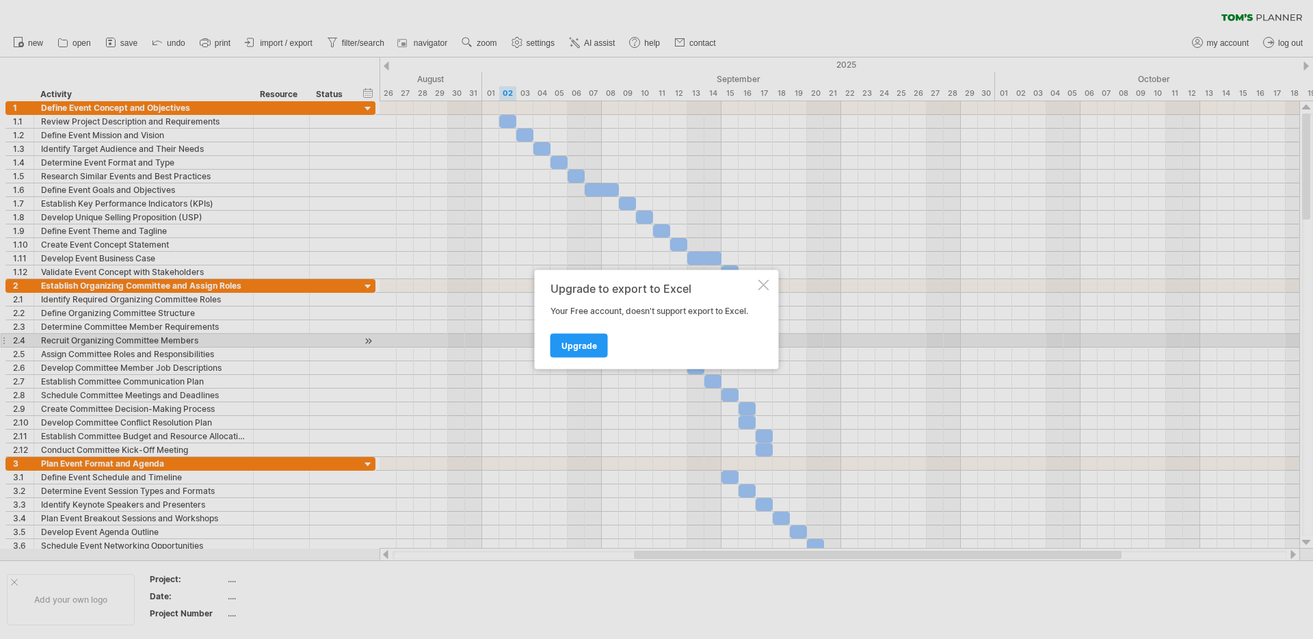
click at [582, 344] on span "Upgrade" at bounding box center [579, 345] width 36 height 10
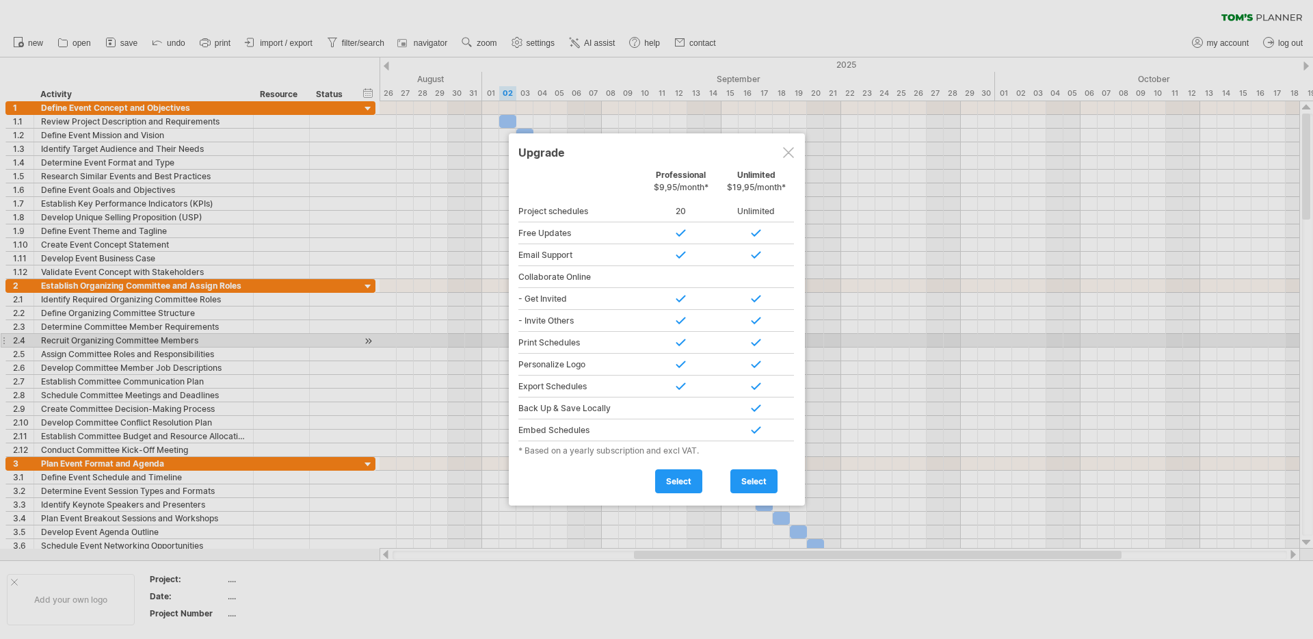
click at [1004, 38] on div at bounding box center [656, 319] width 1313 height 639
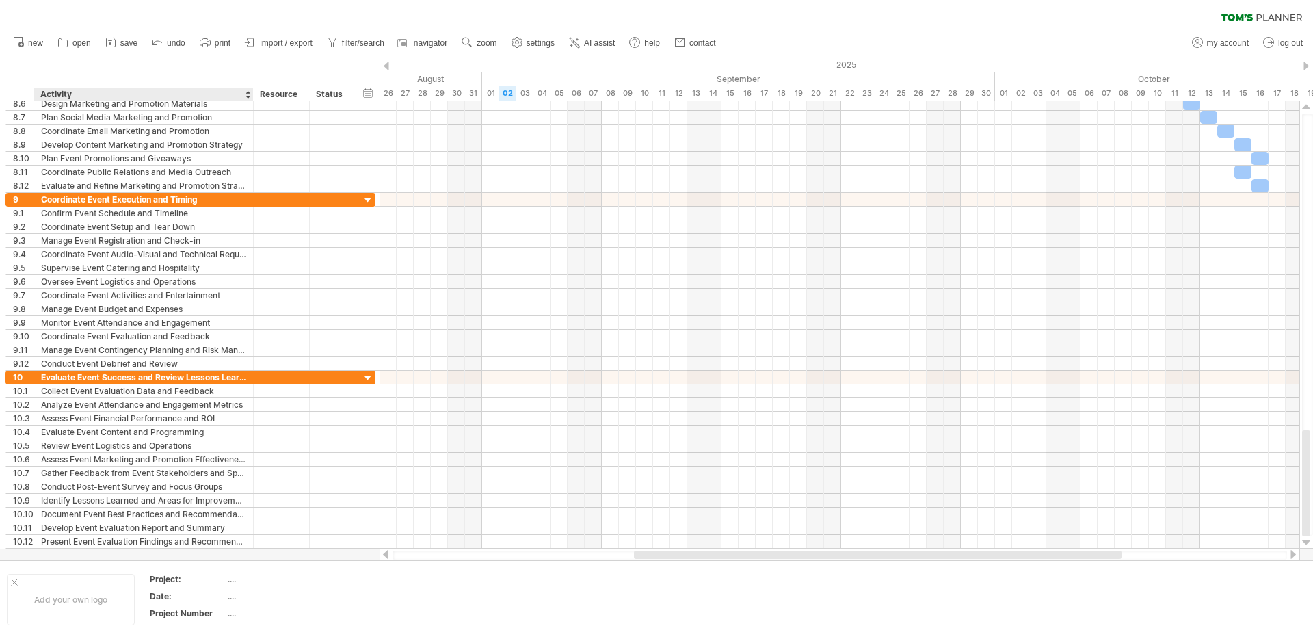
click at [146, 90] on div "Activity" at bounding box center [142, 95] width 205 height 14
click at [148, 95] on input "********" at bounding box center [142, 95] width 205 height 14
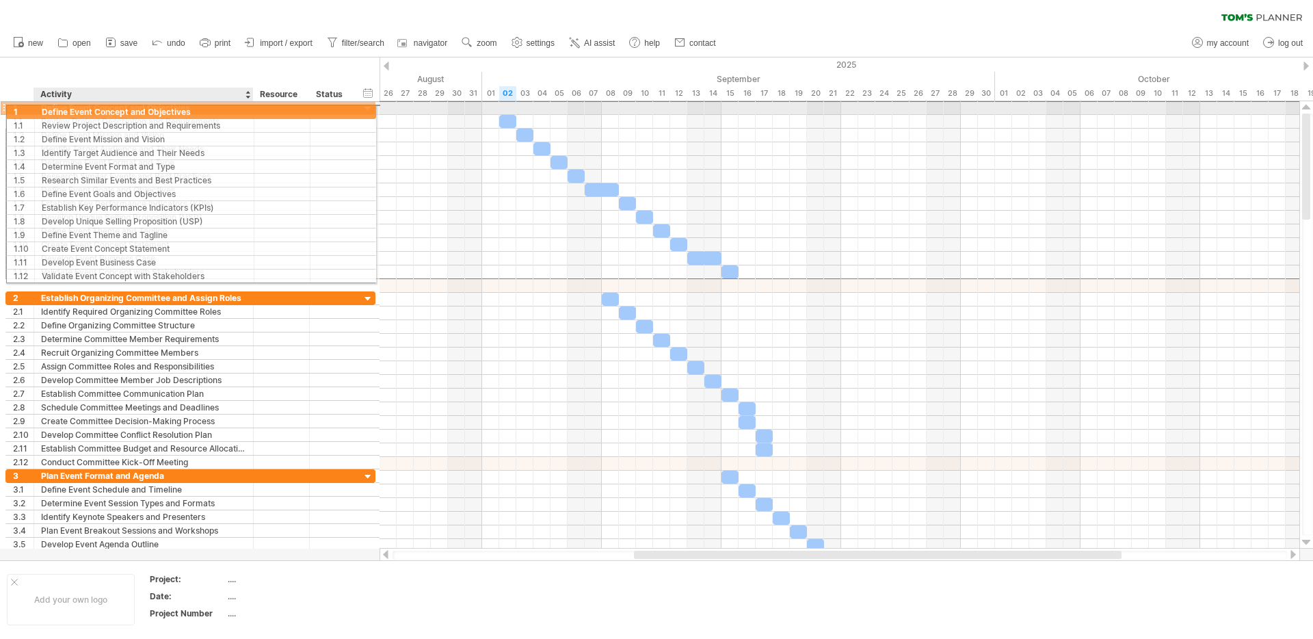
click at [202, 108] on div "Define Event Concept and Objectives" at bounding box center [143, 107] width 205 height 13
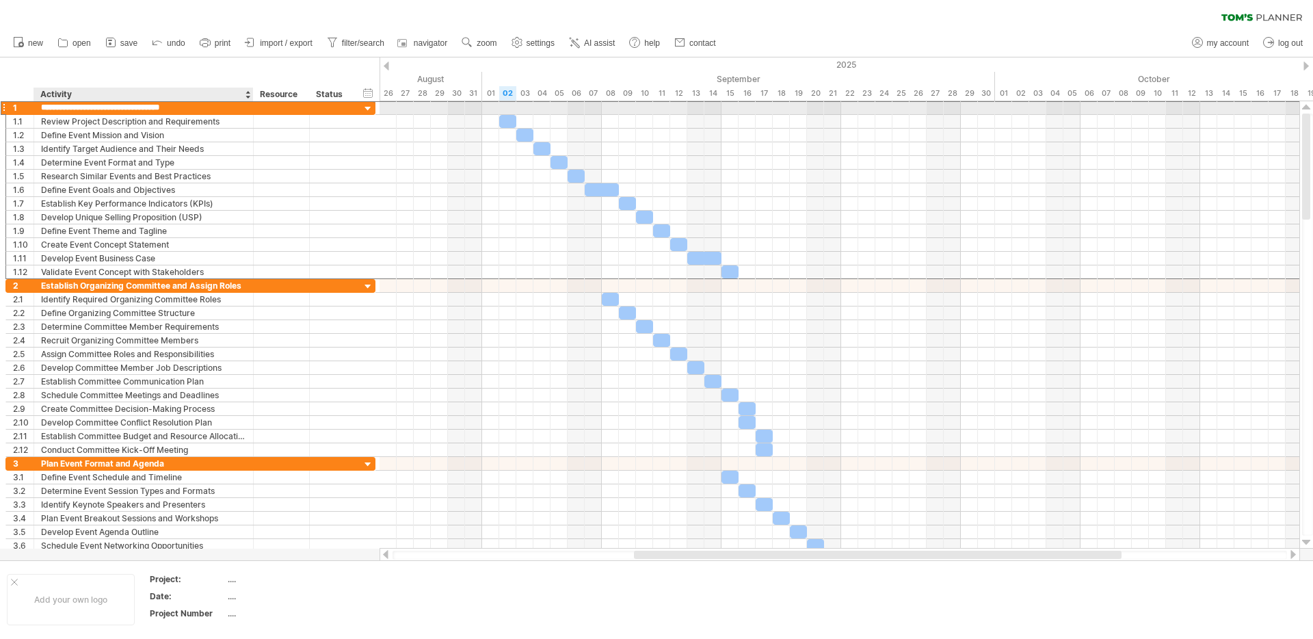
click at [202, 113] on input "**********" at bounding box center [143, 107] width 205 height 13
click at [143, 110] on input "**********" at bounding box center [143, 107] width 205 height 13
click at [174, 118] on div "Review Project Description and Requirements" at bounding box center [143, 121] width 205 height 13
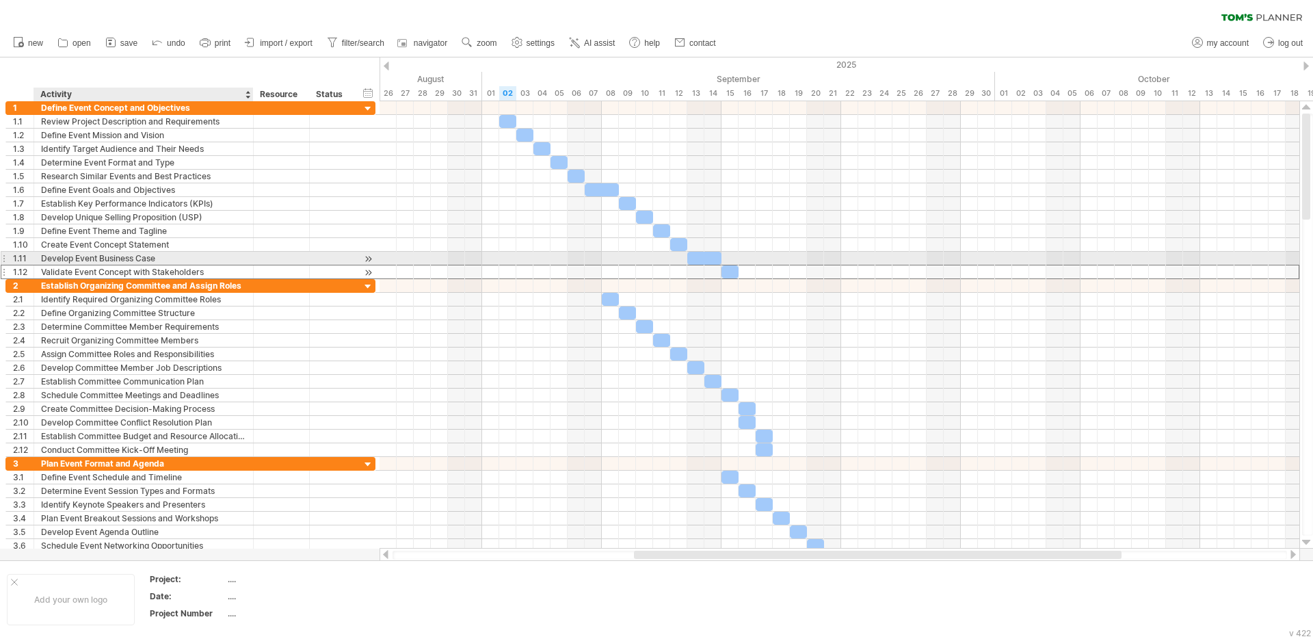
click at [209, 265] on div "Validate Event Concept with Stakeholders" at bounding box center [143, 271] width 205 height 13
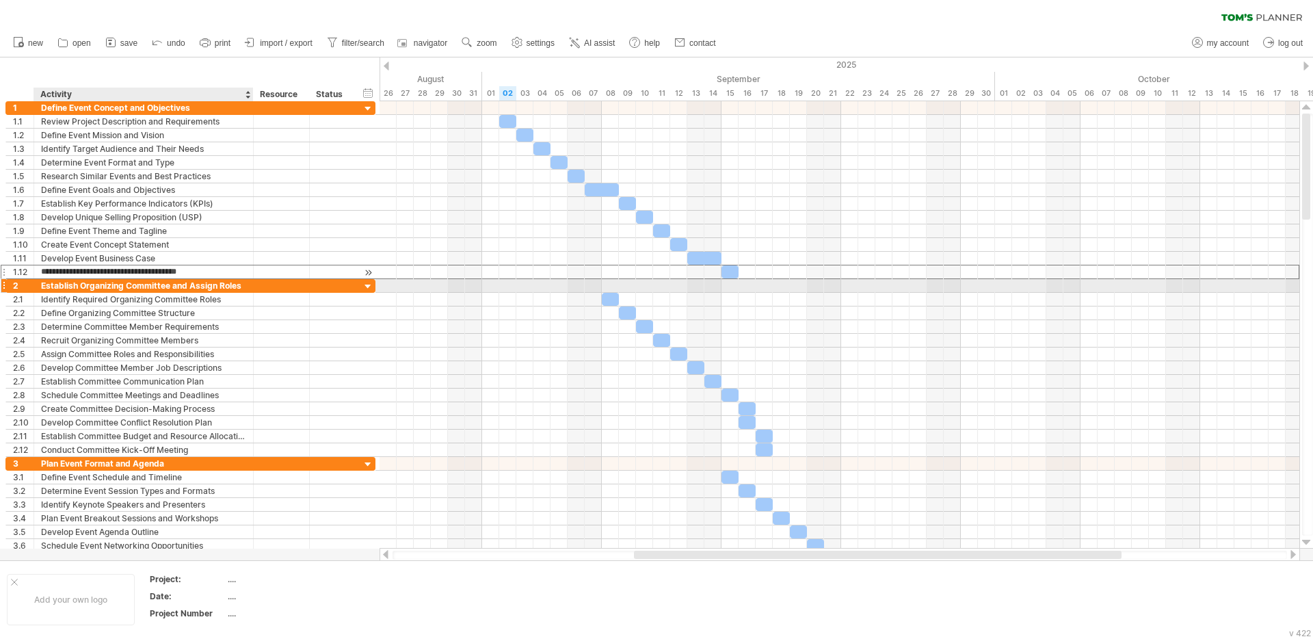
drag, startPoint x: 213, startPoint y: 269, endPoint x: 223, endPoint y: 273, distance: 11.0
click at [224, 277] on input "**********" at bounding box center [143, 271] width 205 height 13
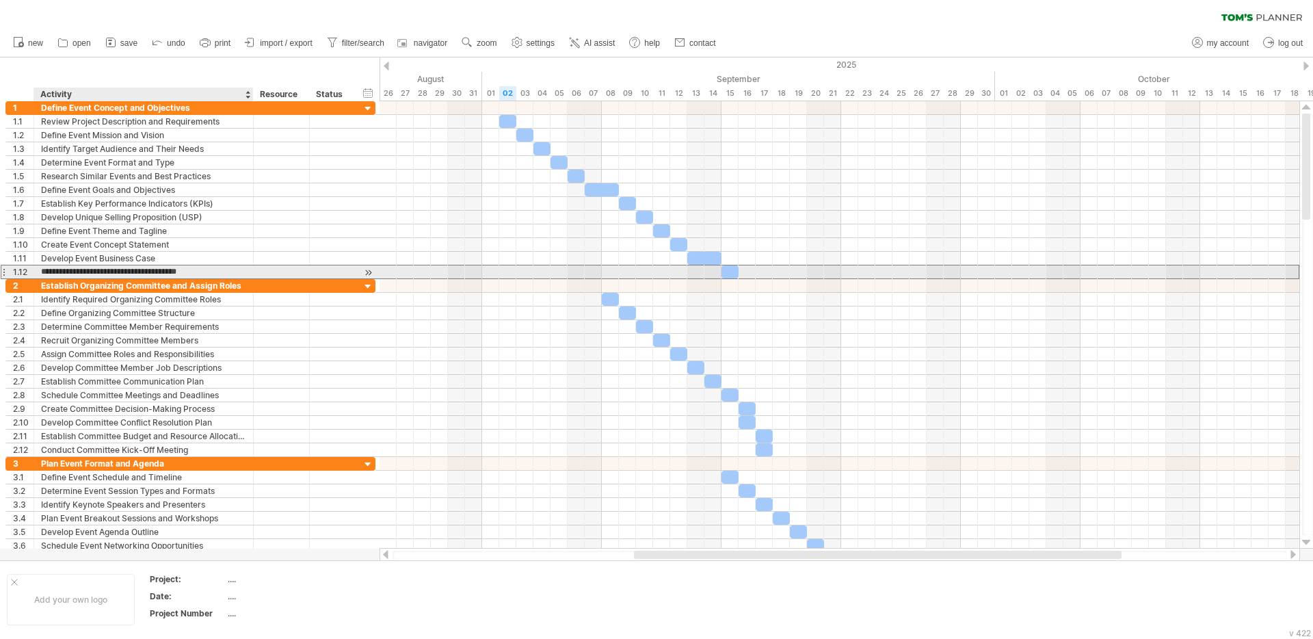
click at [221, 271] on input "**********" at bounding box center [143, 271] width 205 height 13
click at [222, 271] on input "**********" at bounding box center [143, 271] width 205 height 13
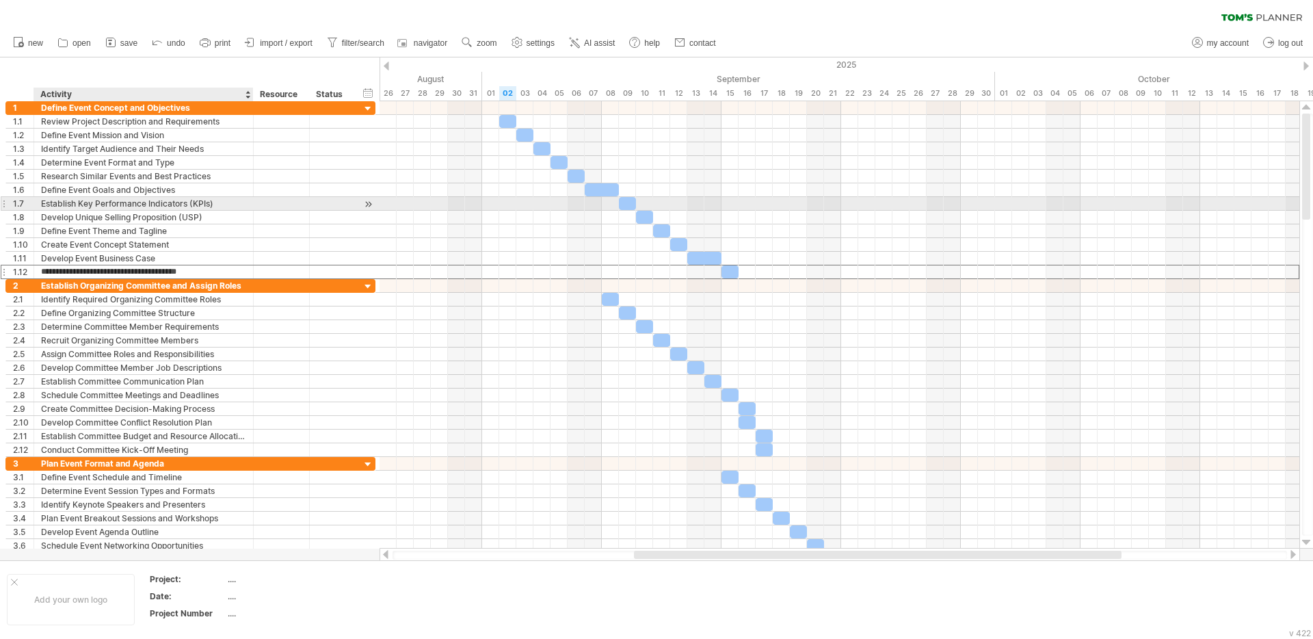
click at [197, 206] on div "Establish Key Performance Indicators (KPIs)" at bounding box center [143, 203] width 205 height 13
click at [202, 92] on div "Activity" at bounding box center [142, 95] width 205 height 14
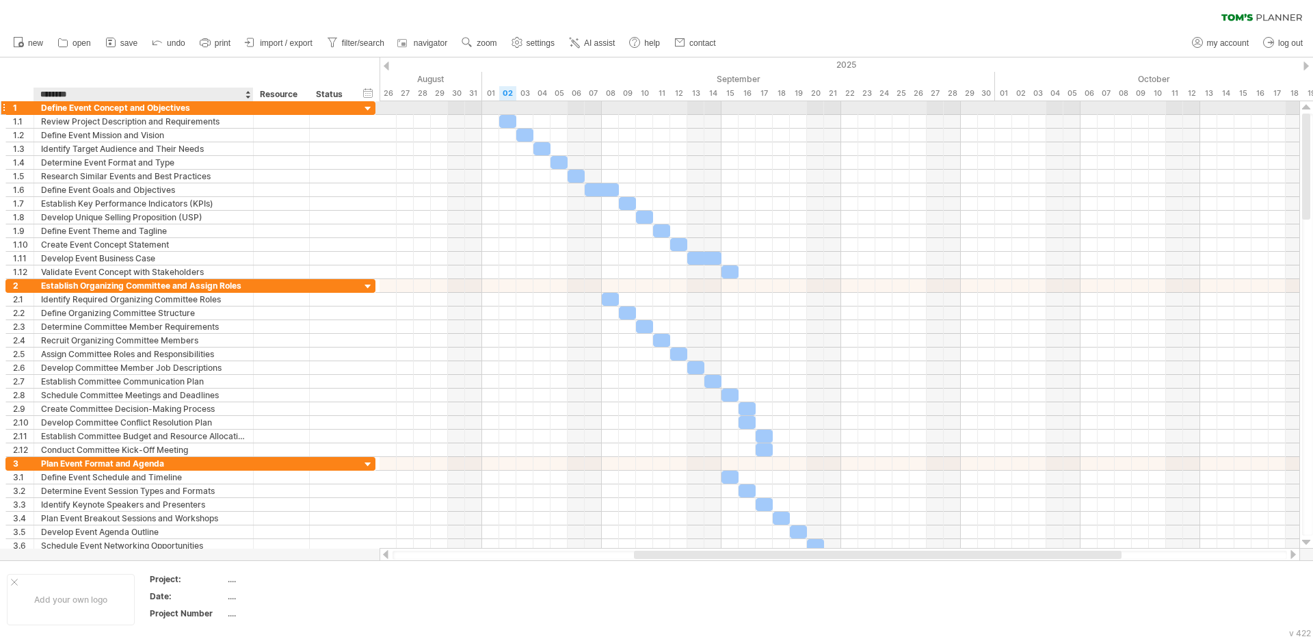
click at [215, 107] on div "Define Event Concept and Objectives" at bounding box center [143, 107] width 205 height 13
click at [223, 78] on div "hide start/end/duration show start/end/duration ******** Activity ******** Reso…" at bounding box center [189, 79] width 379 height 44
click at [242, 66] on div "hide start/end/duration show start/end/duration ******** Activity ******** Reso…" at bounding box center [189, 79] width 379 height 44
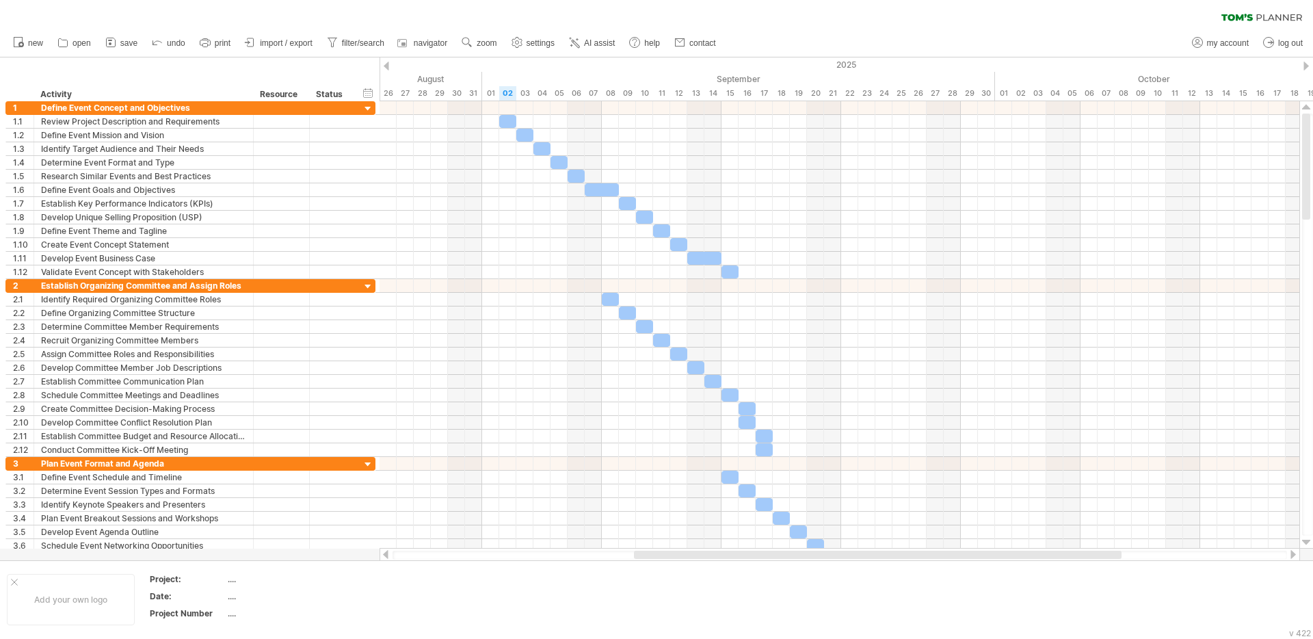
click at [286, 45] on span "import / export" at bounding box center [286, 43] width 53 height 10
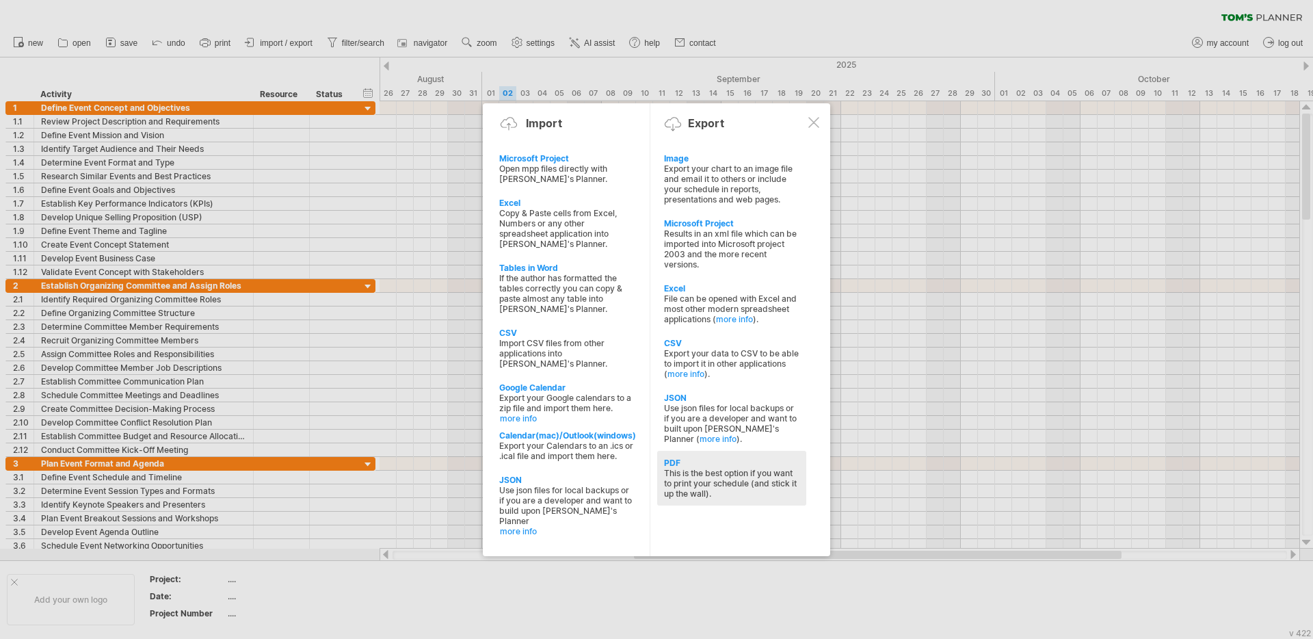
click at [678, 465] on div "PDF" at bounding box center [731, 462] width 135 height 10
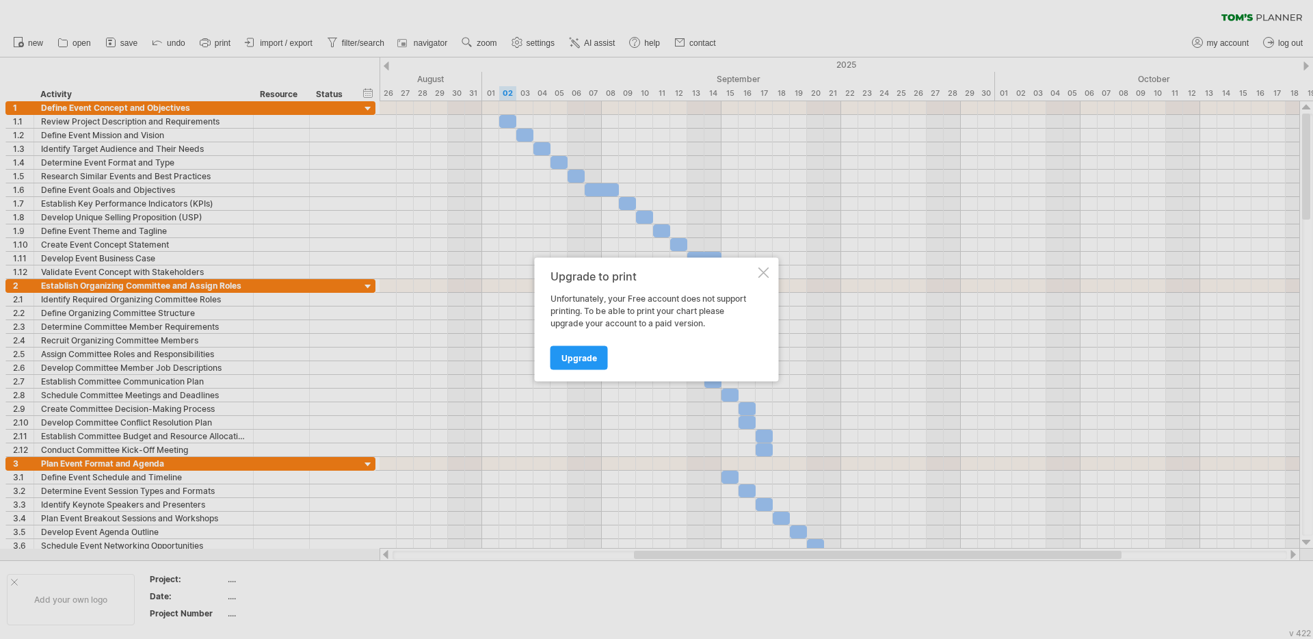
click at [763, 269] on div at bounding box center [763, 272] width 11 height 11
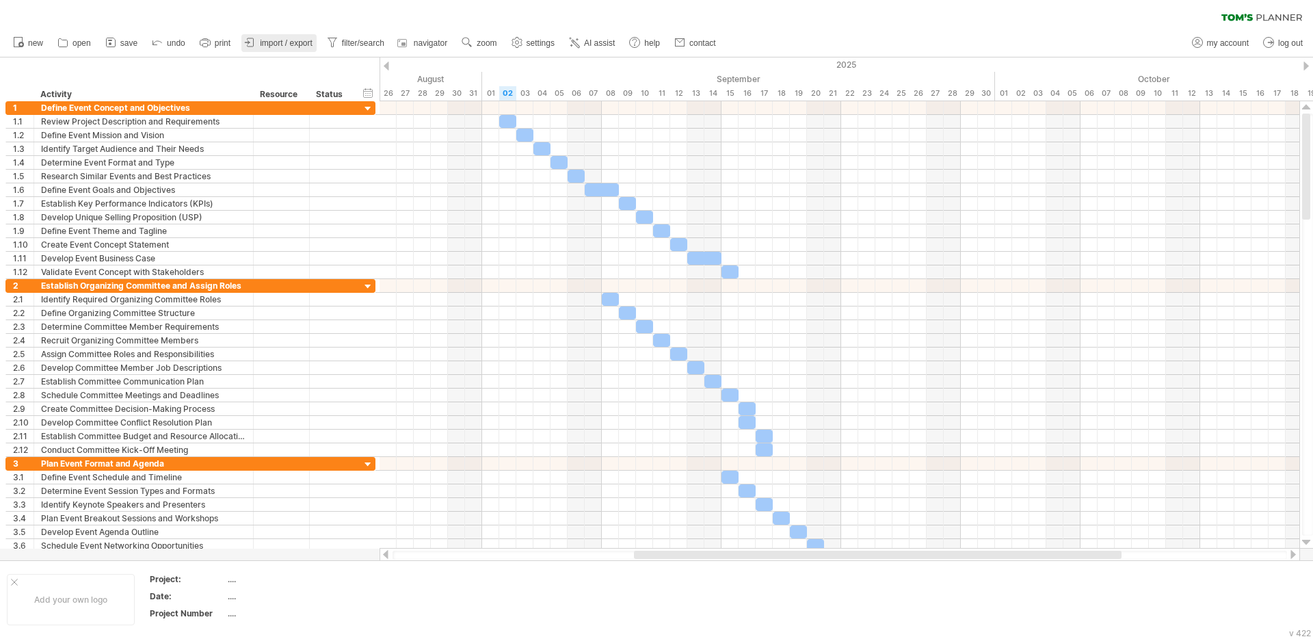
click at [295, 42] on span "import / export" at bounding box center [286, 43] width 53 height 10
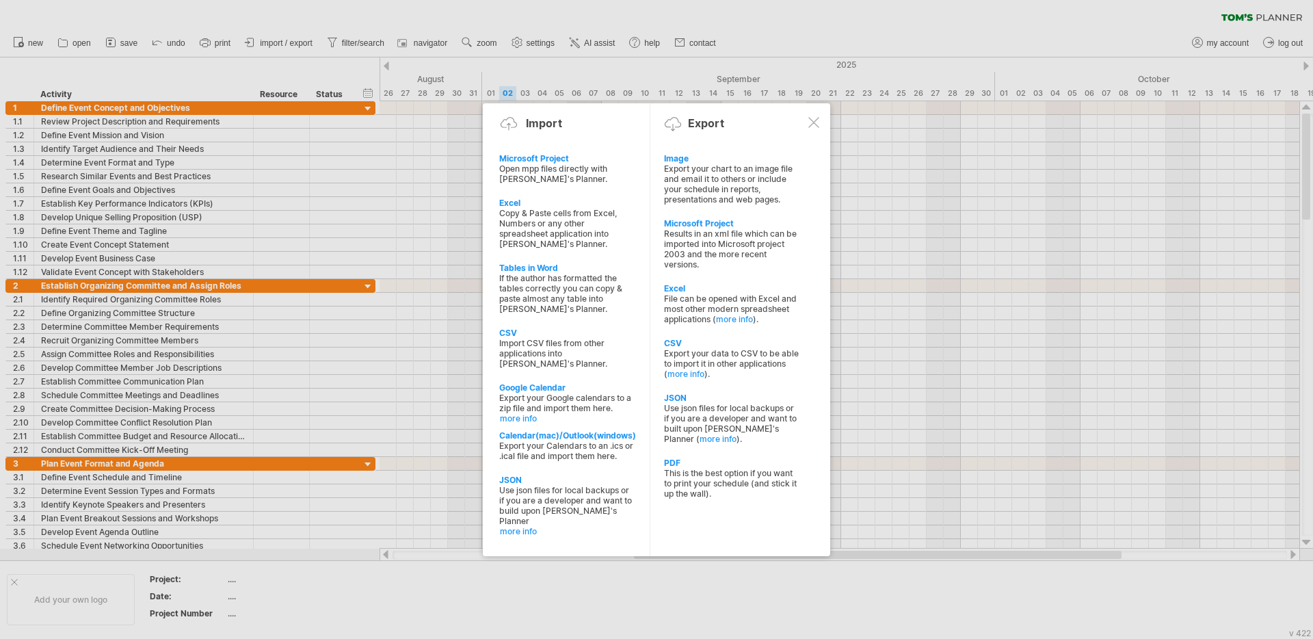
click at [717, 403] on div "Use json files for local backups or if you are a developer and want to built up…" at bounding box center [731, 423] width 135 height 41
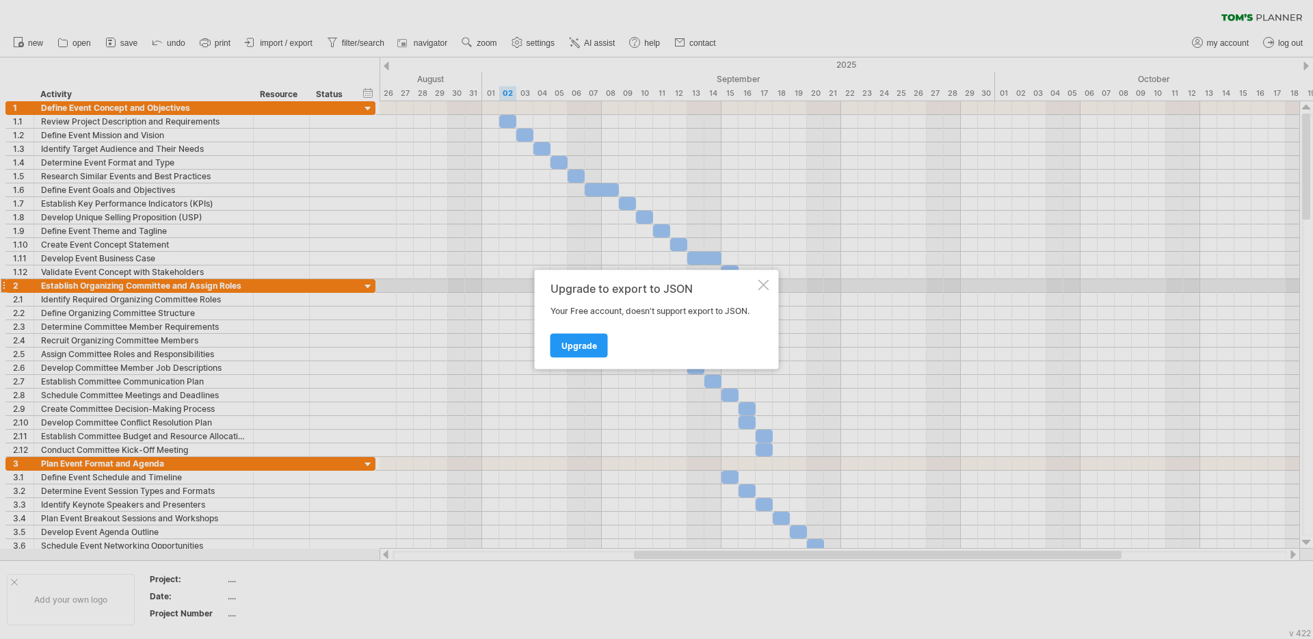
click at [762, 288] on div at bounding box center [763, 285] width 11 height 11
